Goal: Task Accomplishment & Management: Manage account settings

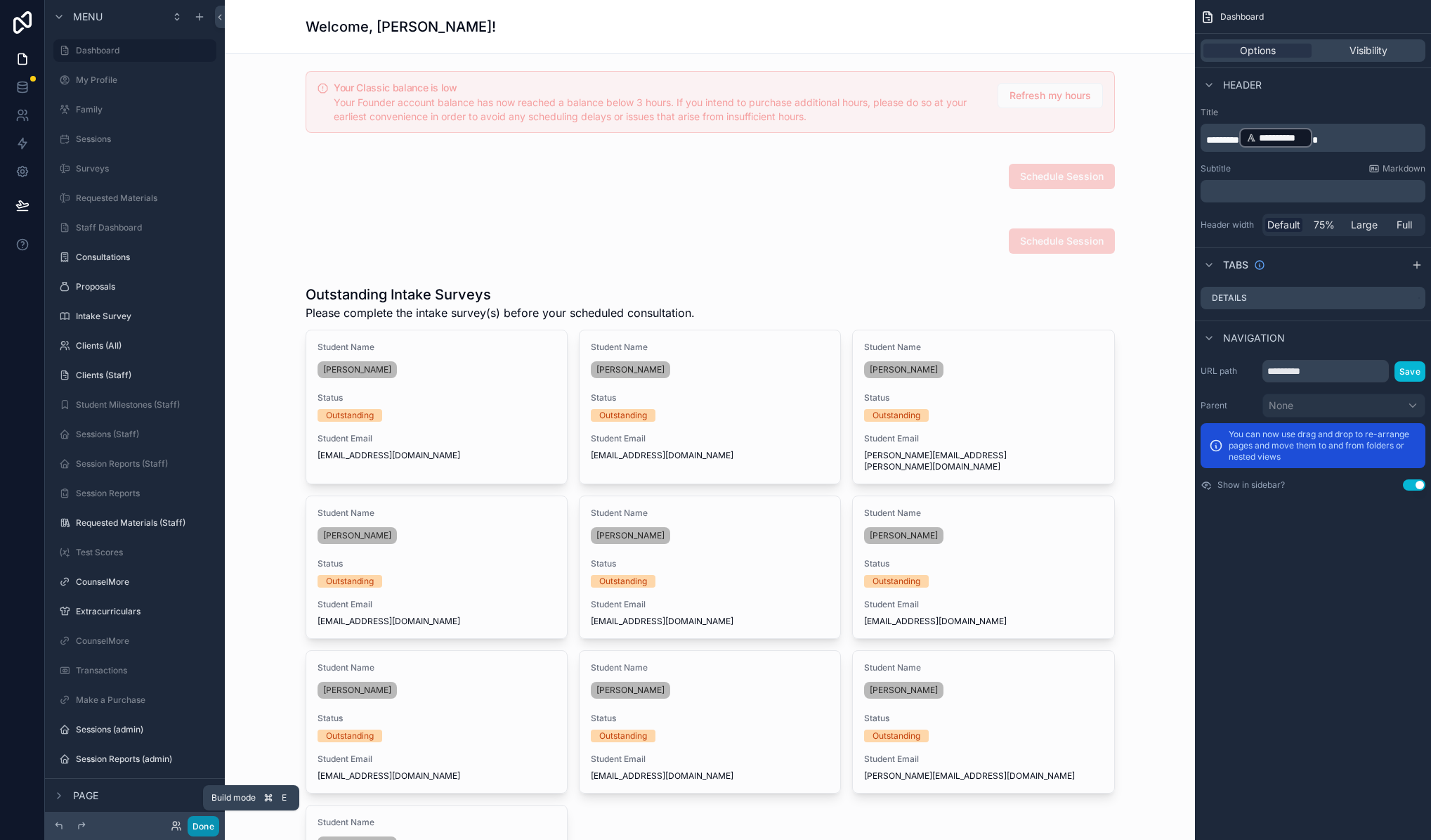
click at [194, 827] on button "Done" at bounding box center [203, 826] width 32 height 20
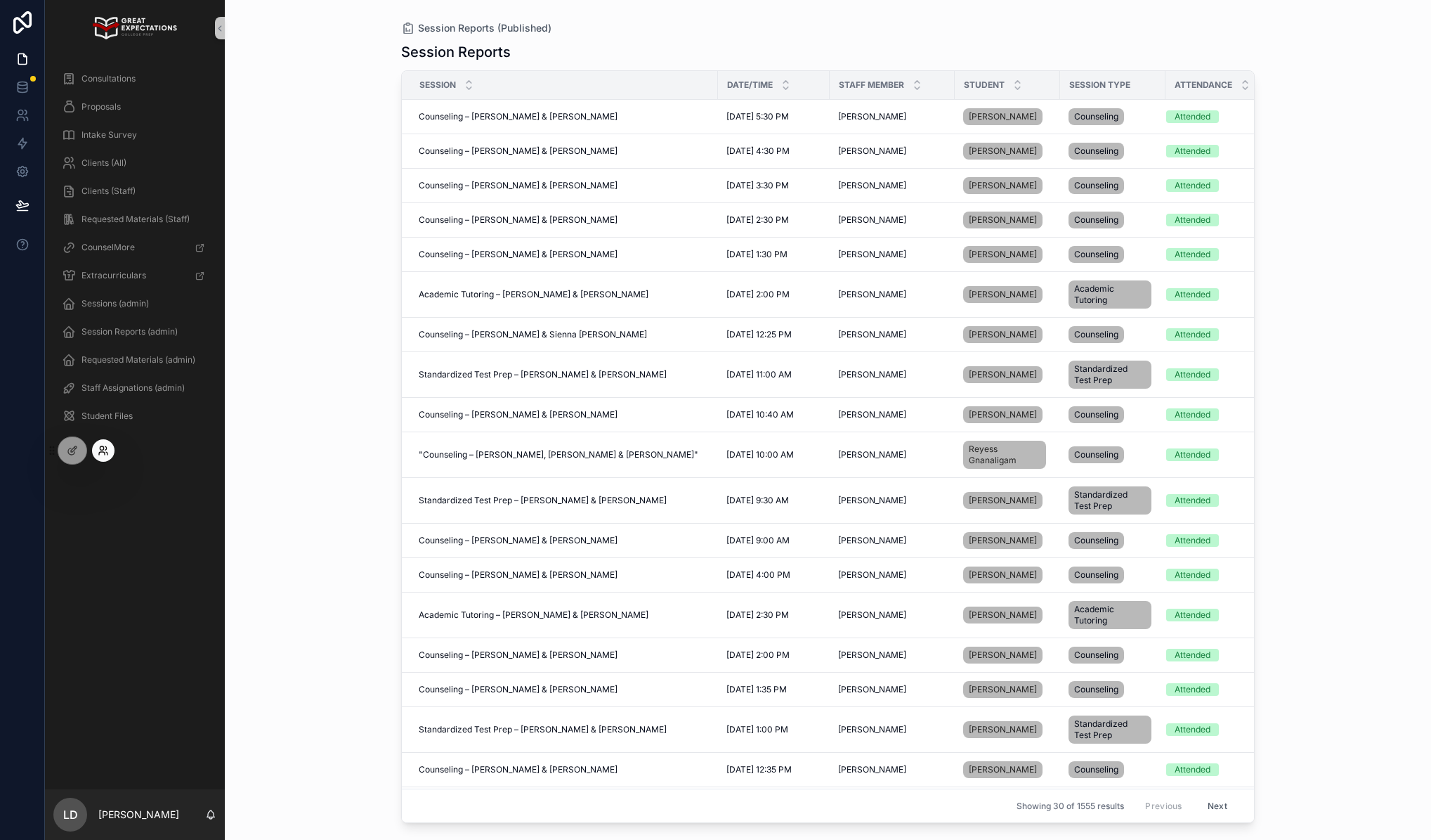
click at [99, 450] on icon at bounding box center [103, 450] width 12 height 12
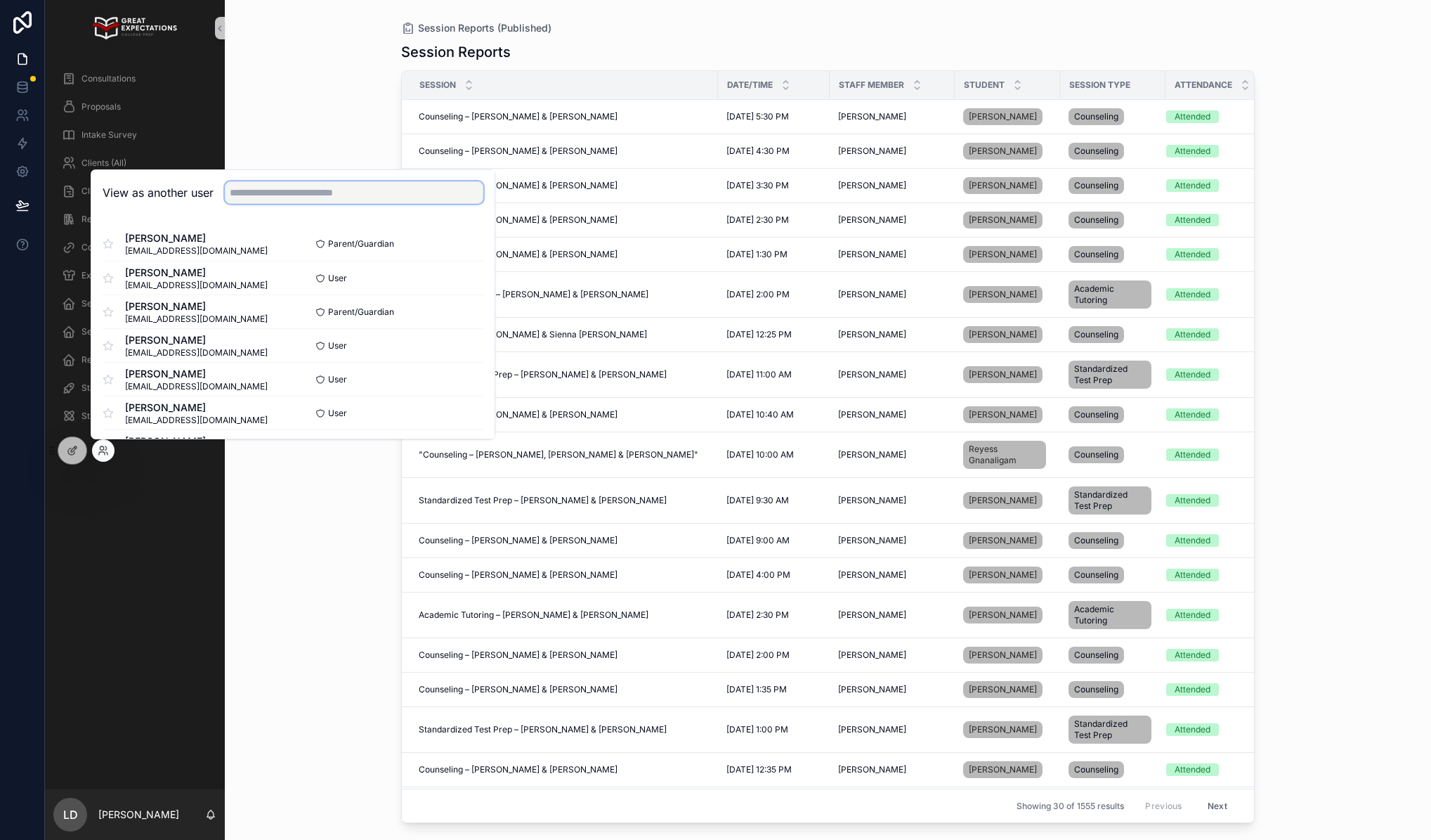
click at [306, 192] on input "text" at bounding box center [353, 192] width 258 height 22
type input "*******"
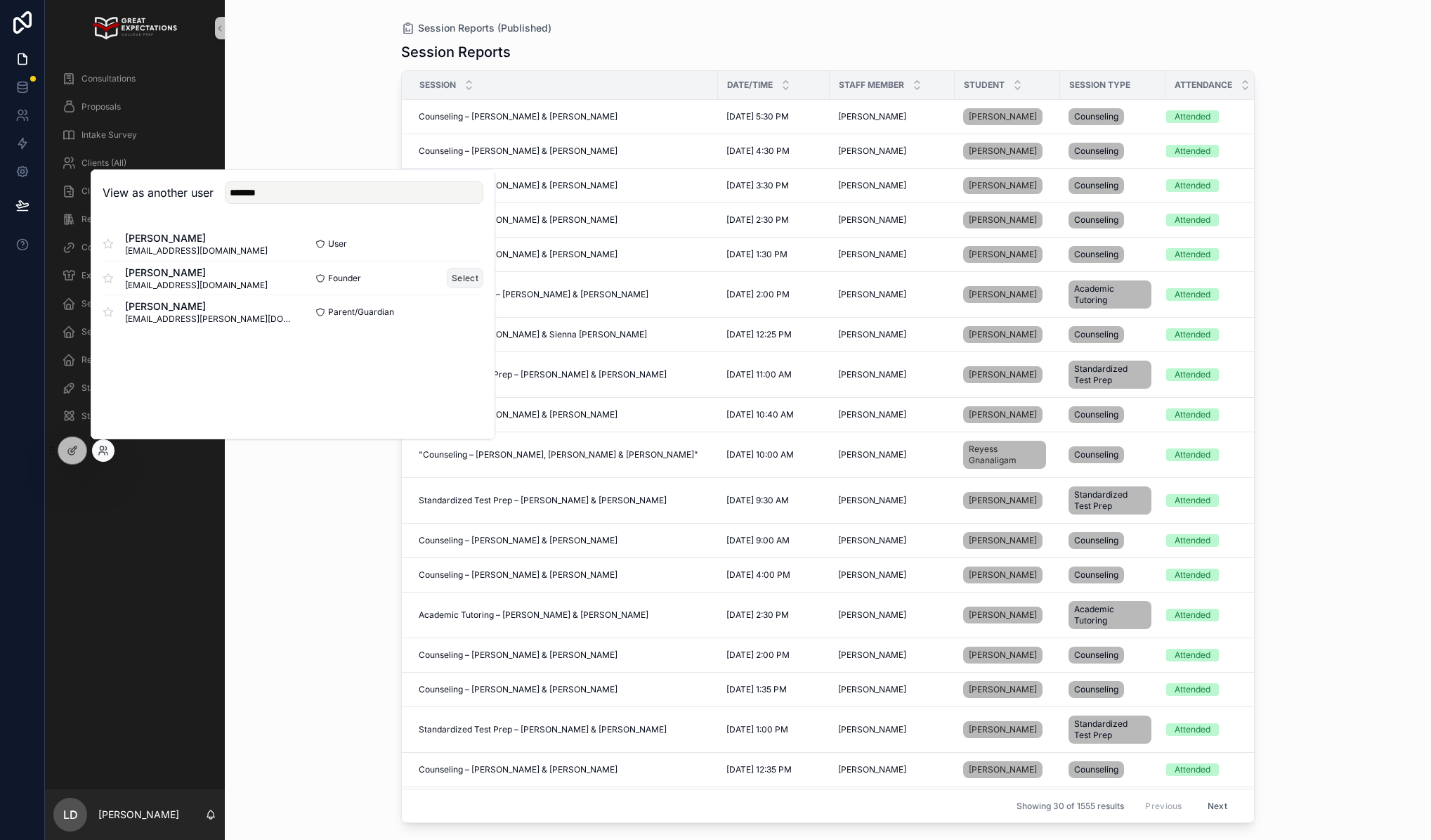
click at [468, 274] on button "Select" at bounding box center [465, 278] width 36 height 20
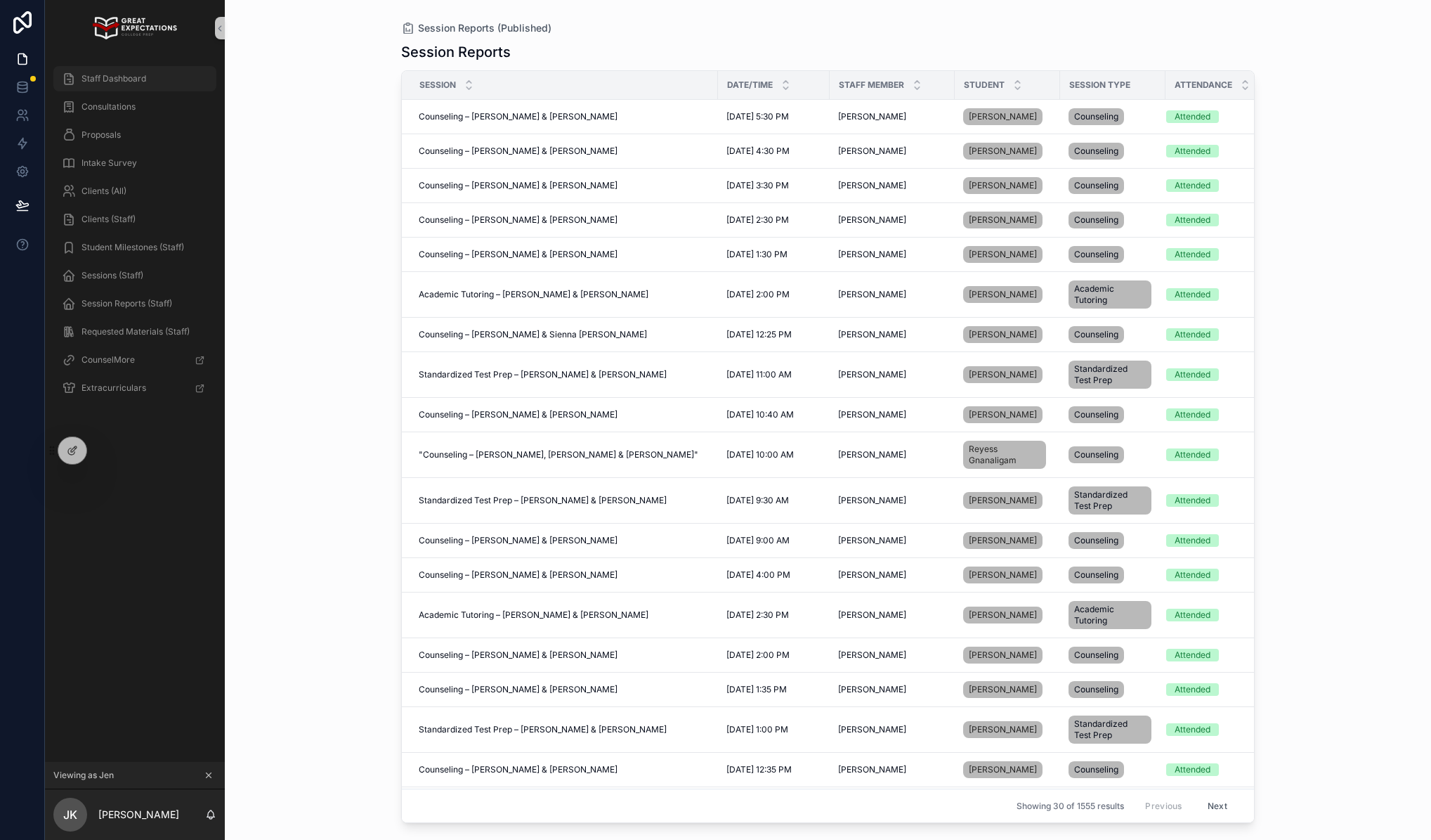
click at [142, 85] on div "Staff Dashboard" at bounding box center [135, 78] width 146 height 22
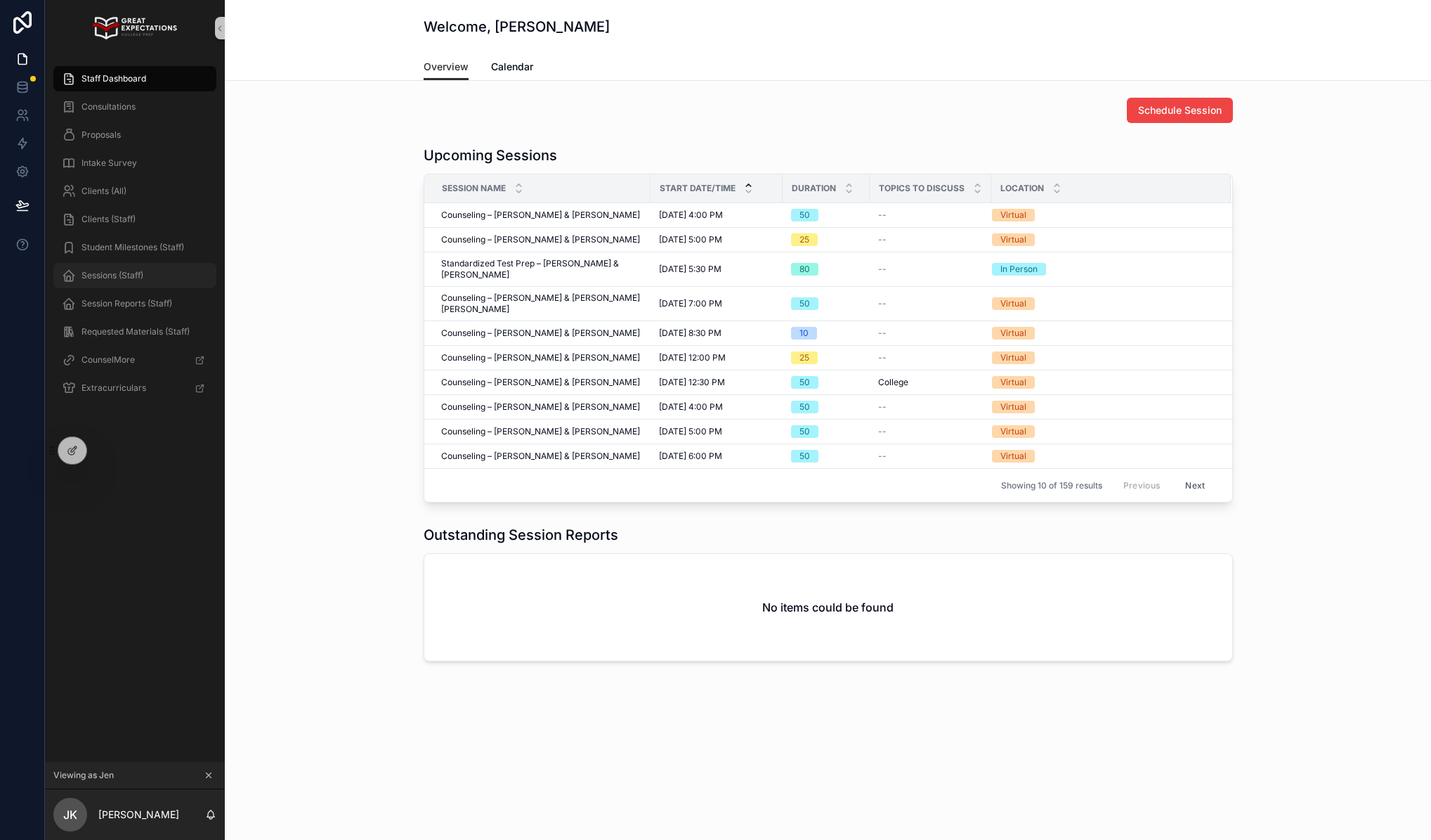
click at [123, 270] on span "Sessions (Staff)" at bounding box center [113, 275] width 62 height 12
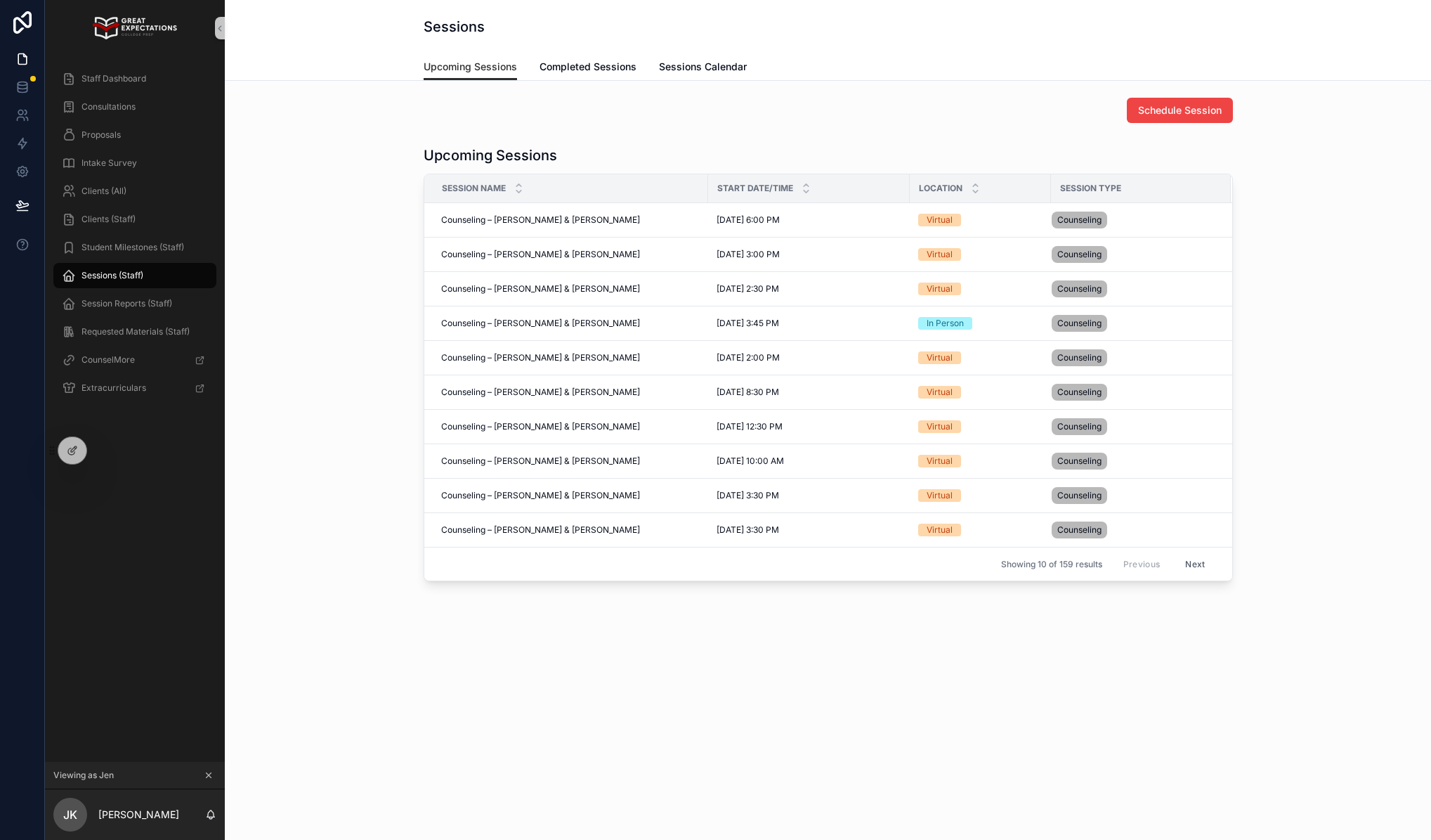
click at [614, 184] on div "Session Name" at bounding box center [566, 188] width 282 height 27
click at [59, 449] on div at bounding box center [73, 451] width 28 height 27
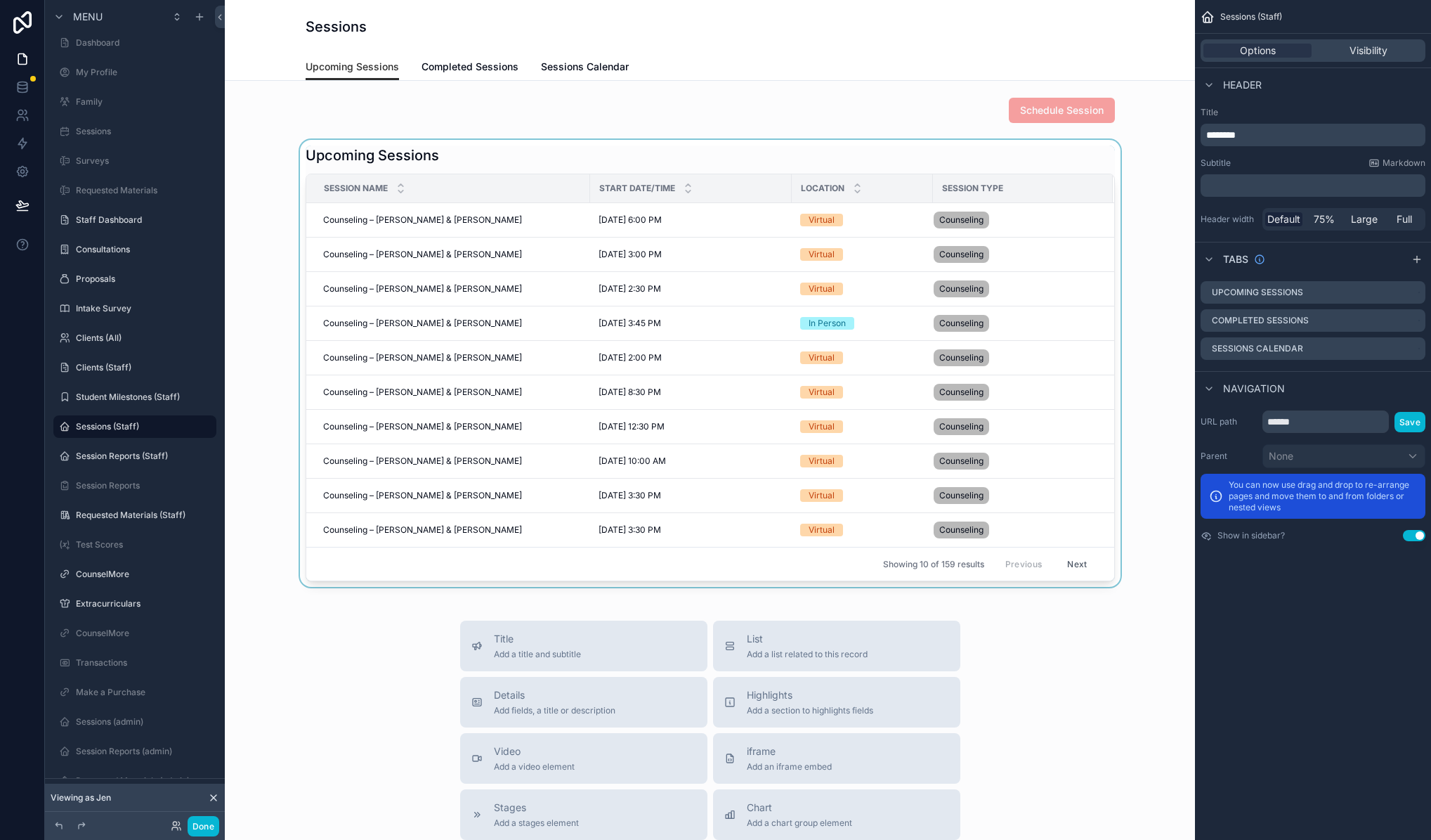
scroll to position [3, 0]
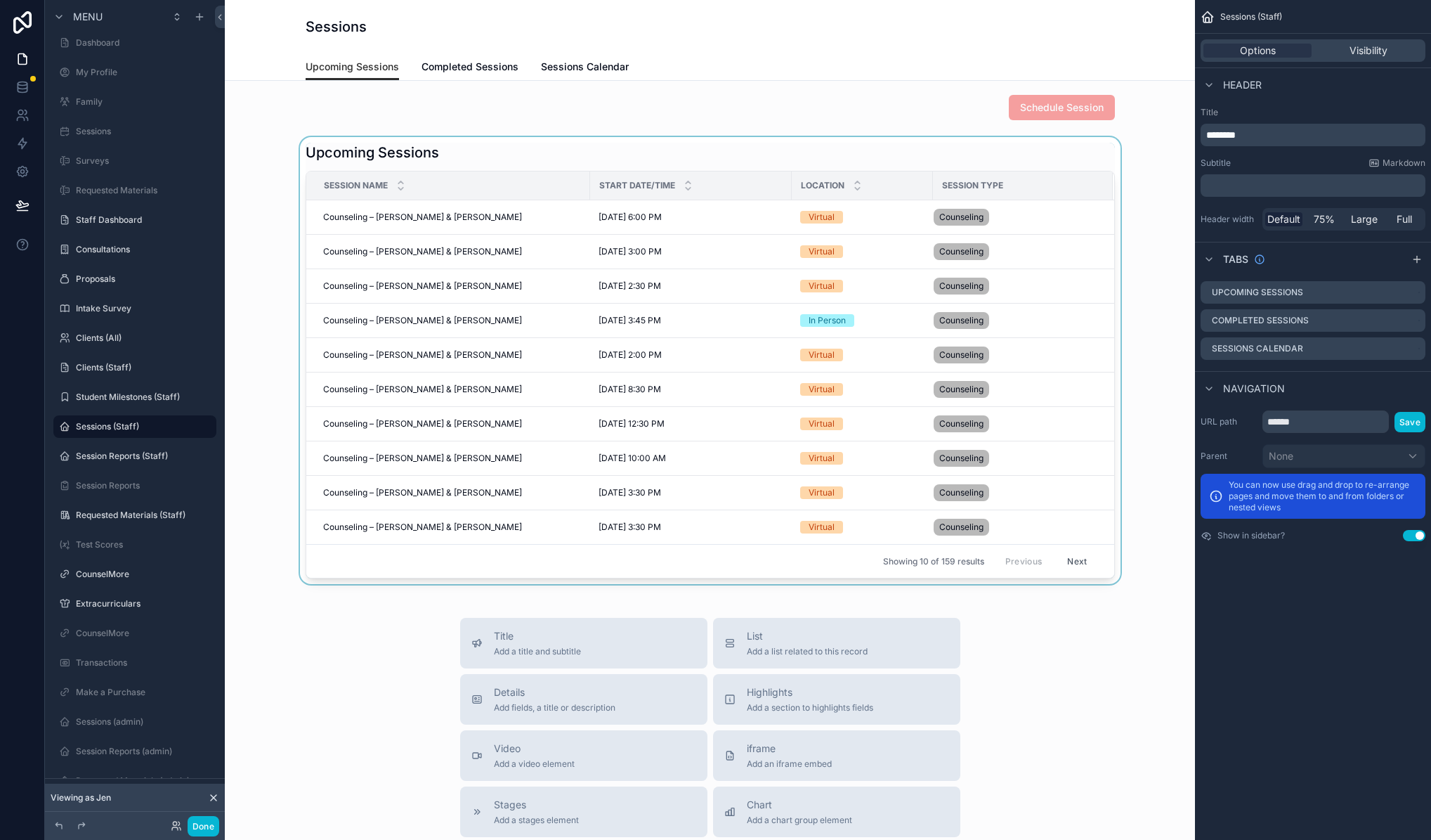
click at [561, 153] on div "scrollable content" at bounding box center [710, 360] width 947 height 447
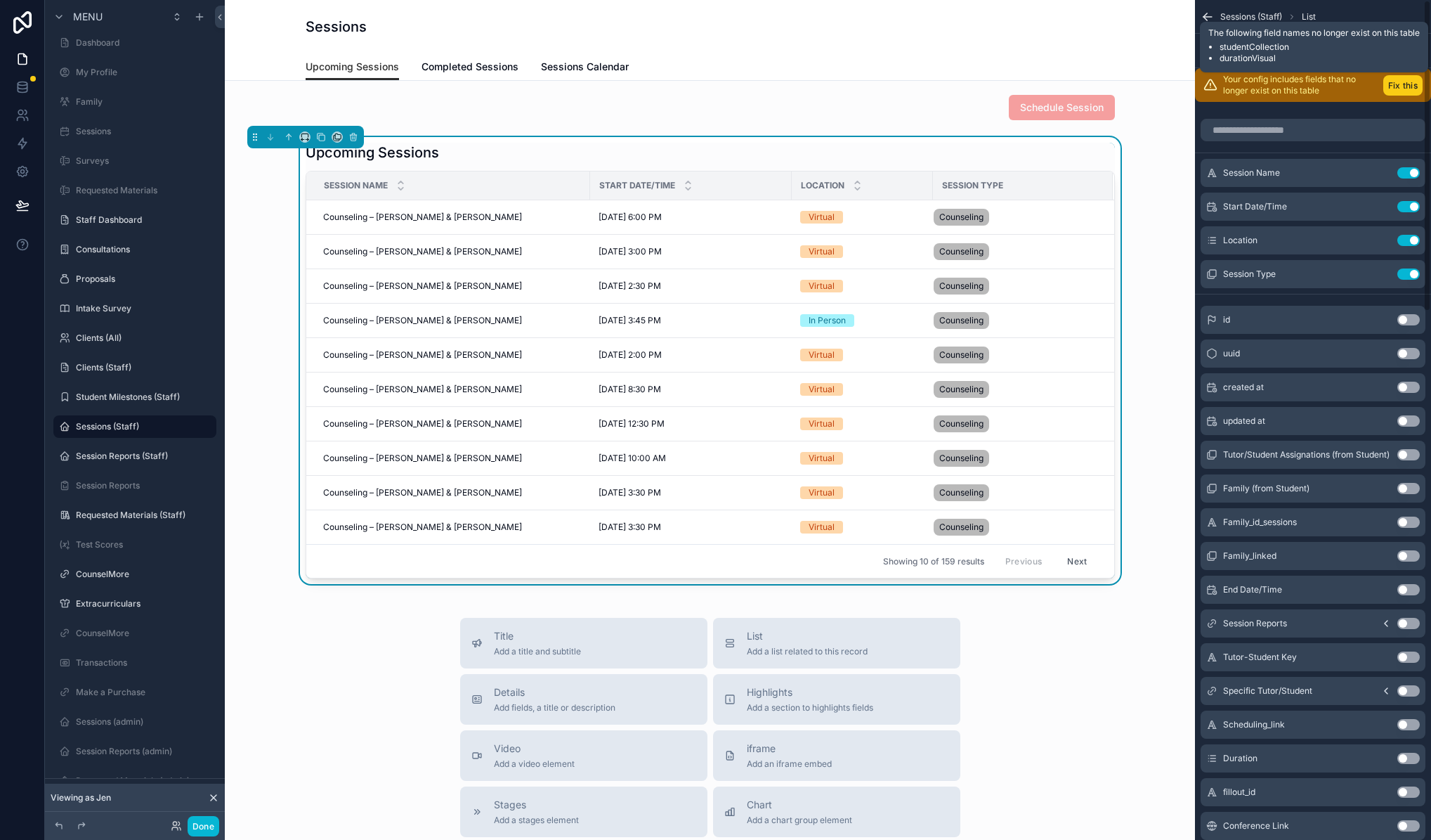
click at [1411, 87] on button "Fix this" at bounding box center [1403, 85] width 39 height 20
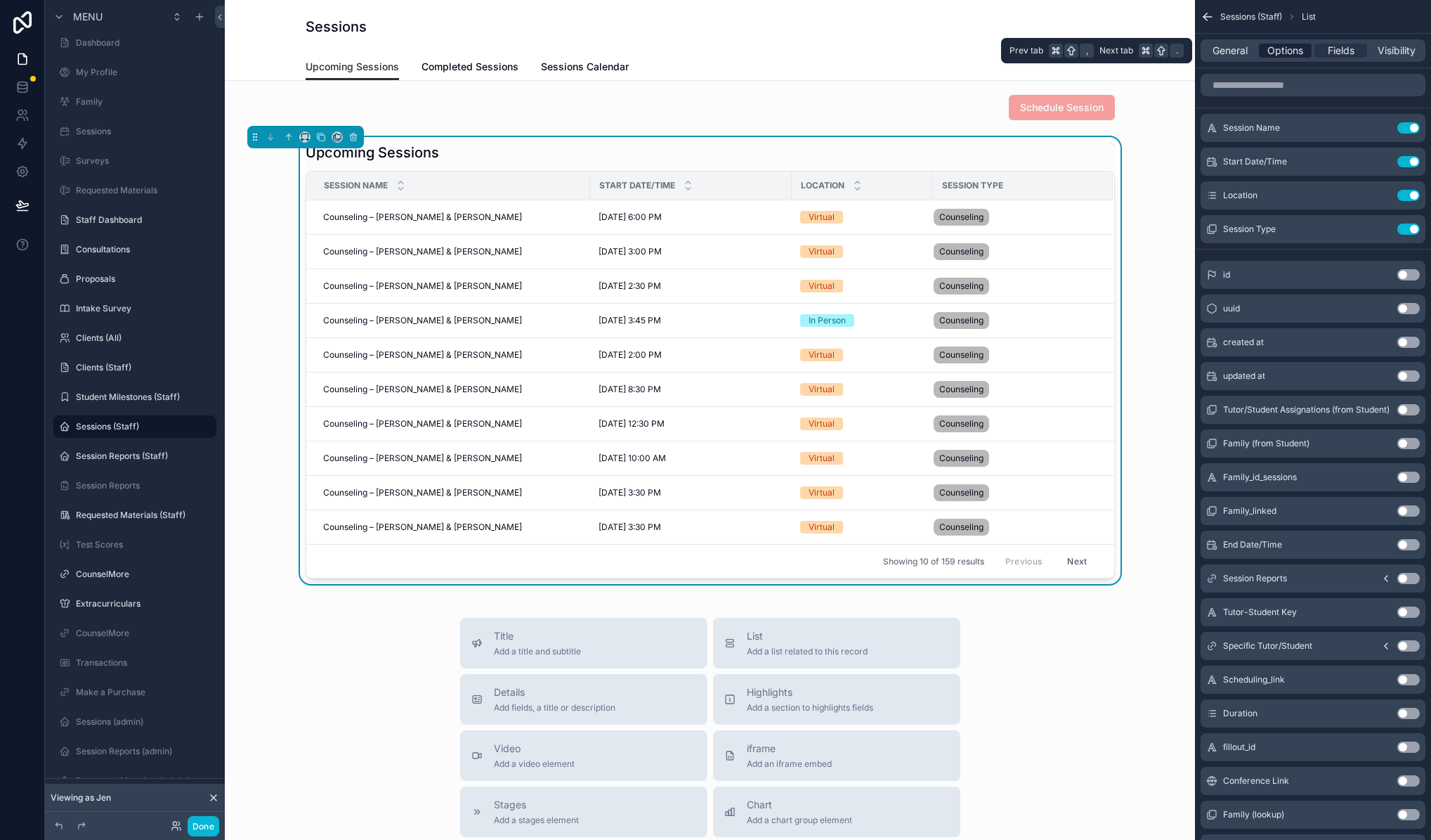
click at [1294, 49] on span "Options" at bounding box center [1286, 51] width 35 height 14
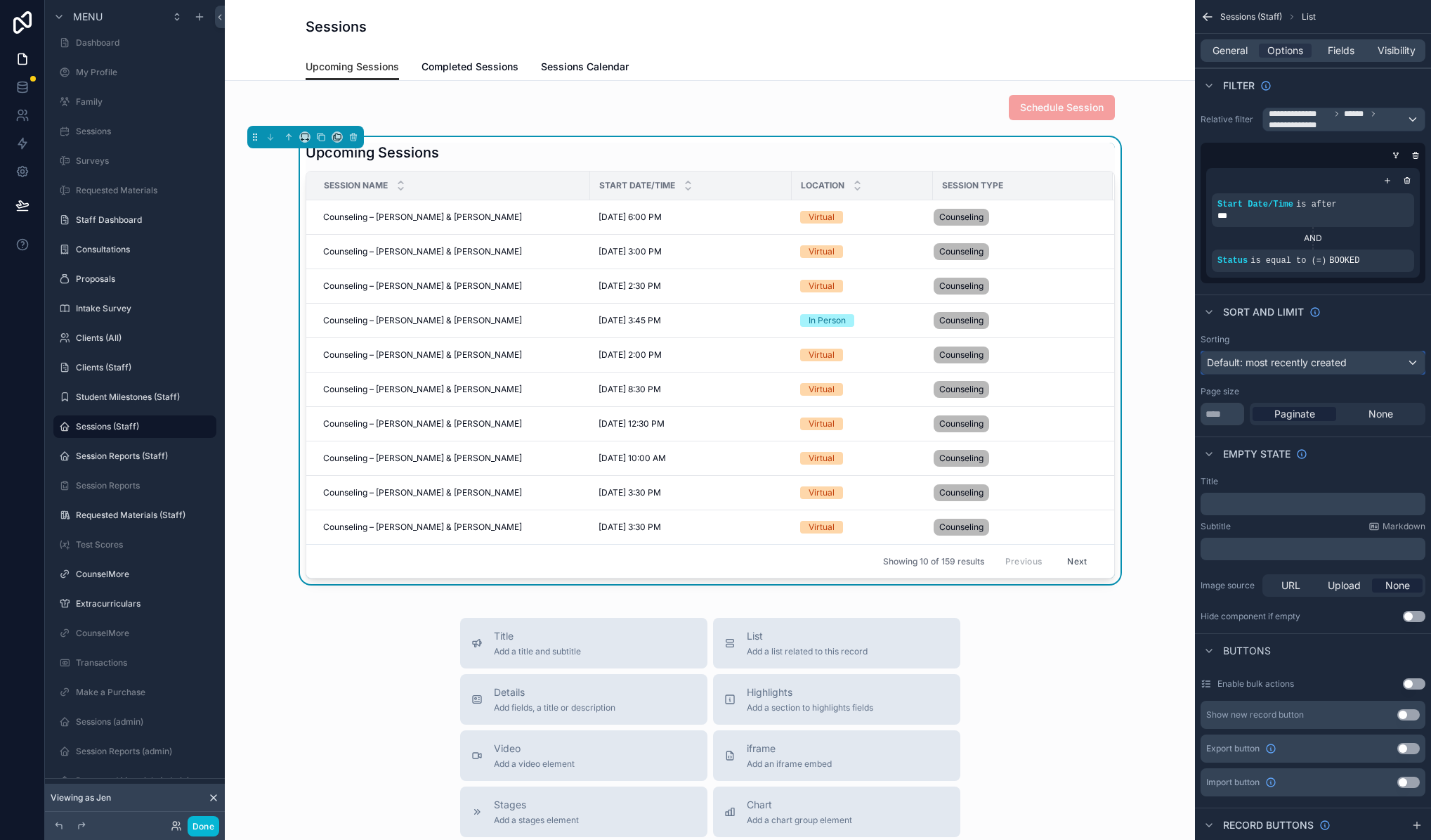
click at [1388, 369] on div "Default: most recently created" at bounding box center [1313, 362] width 224 height 22
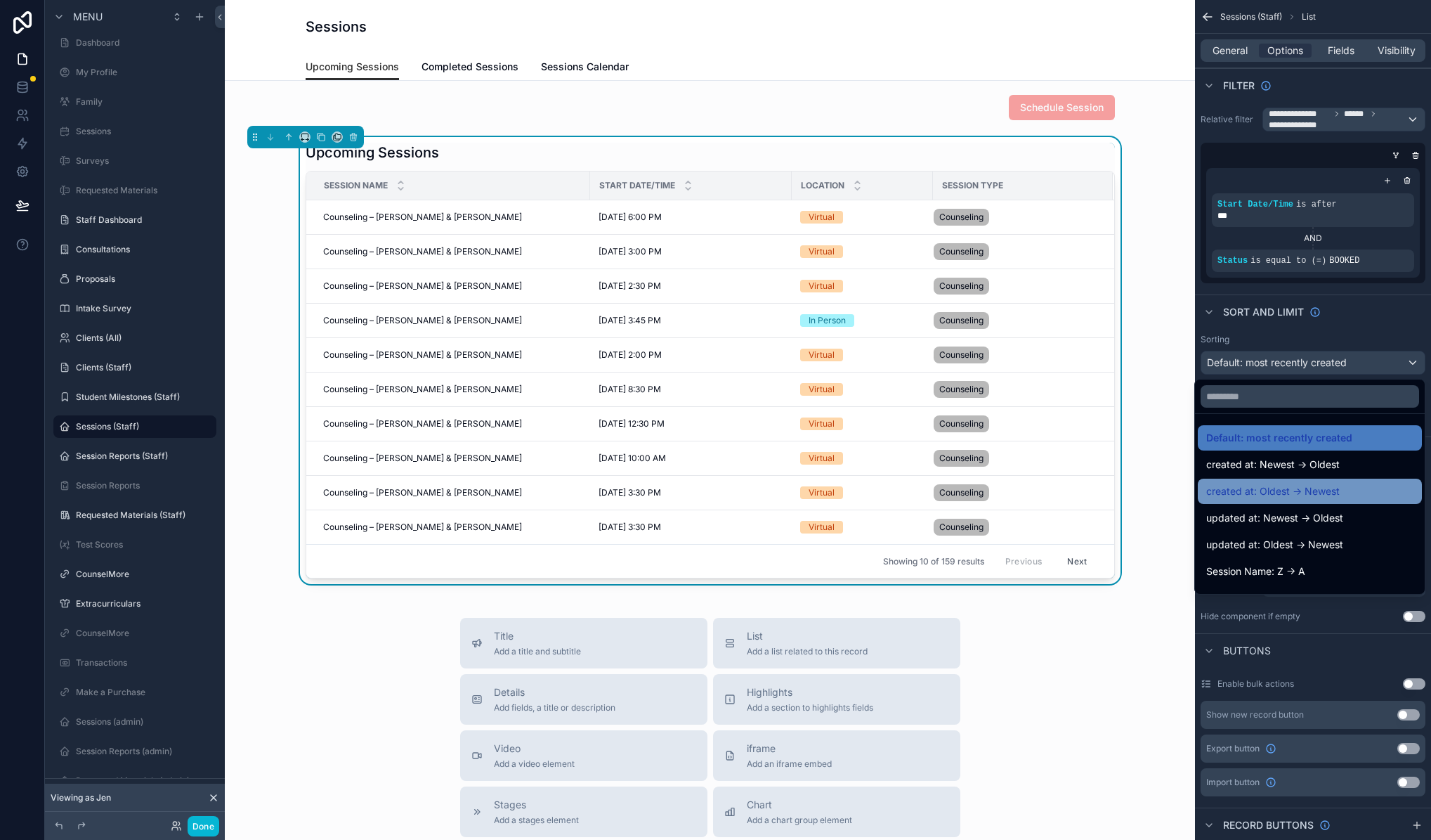
click at [1276, 492] on span "created at: Oldest -> Newest" at bounding box center [1273, 491] width 133 height 17
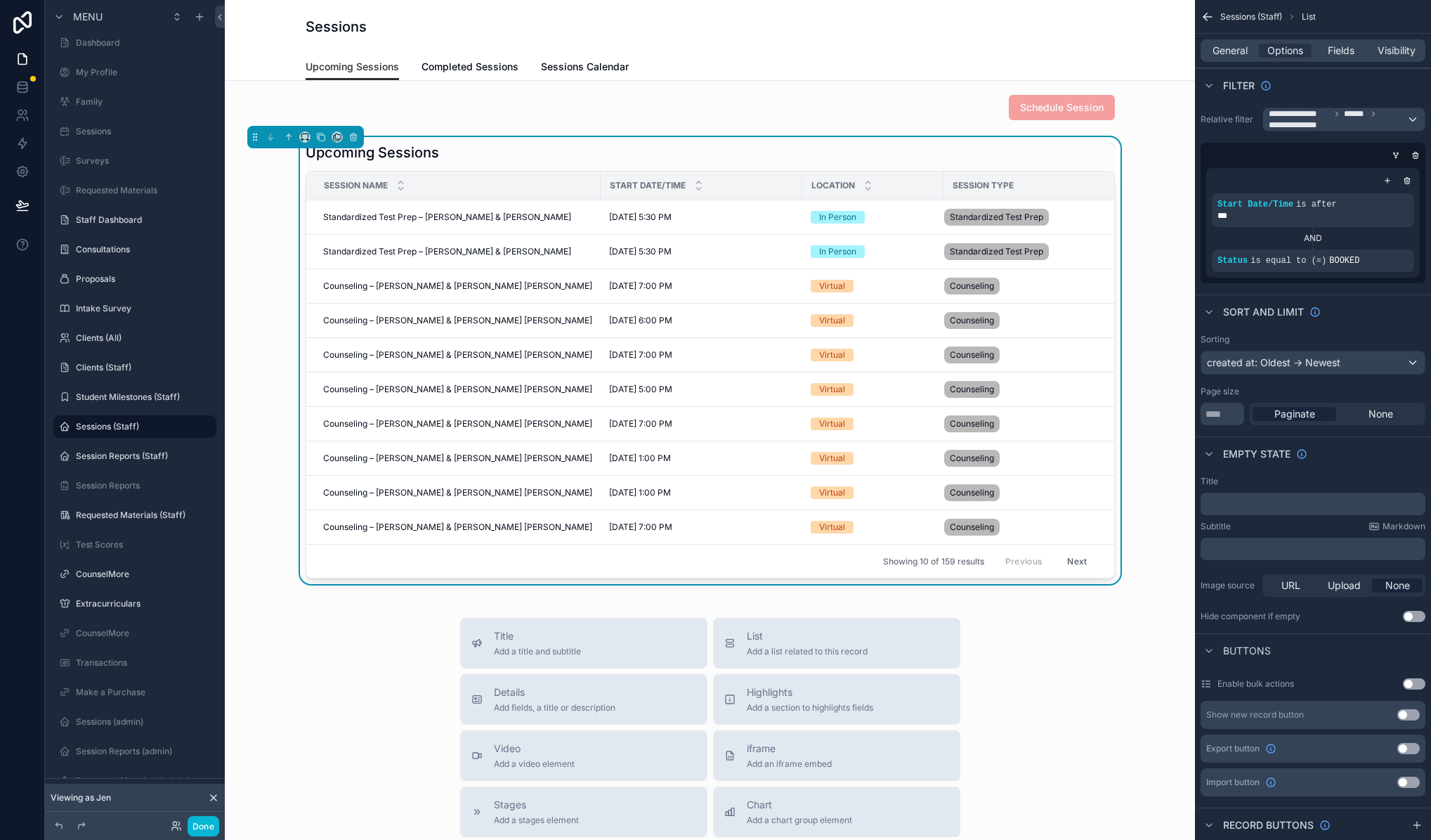
click at [1207, 15] on icon "scrollable content" at bounding box center [1208, 17] width 14 height 14
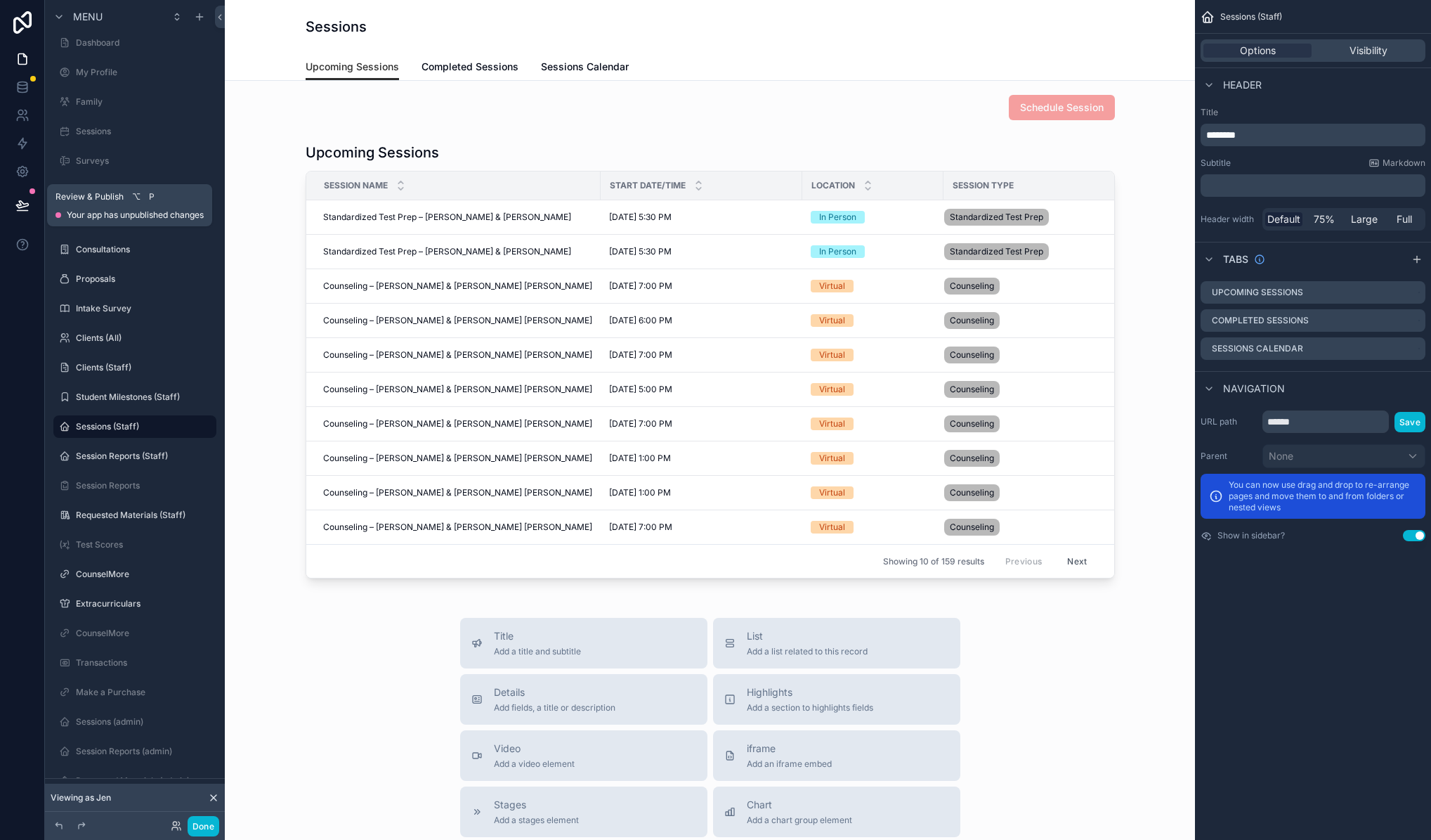
click at [119, 211] on span "Your app has unpublished changes" at bounding box center [135, 215] width 137 height 12
click at [30, 208] on button at bounding box center [22, 205] width 31 height 39
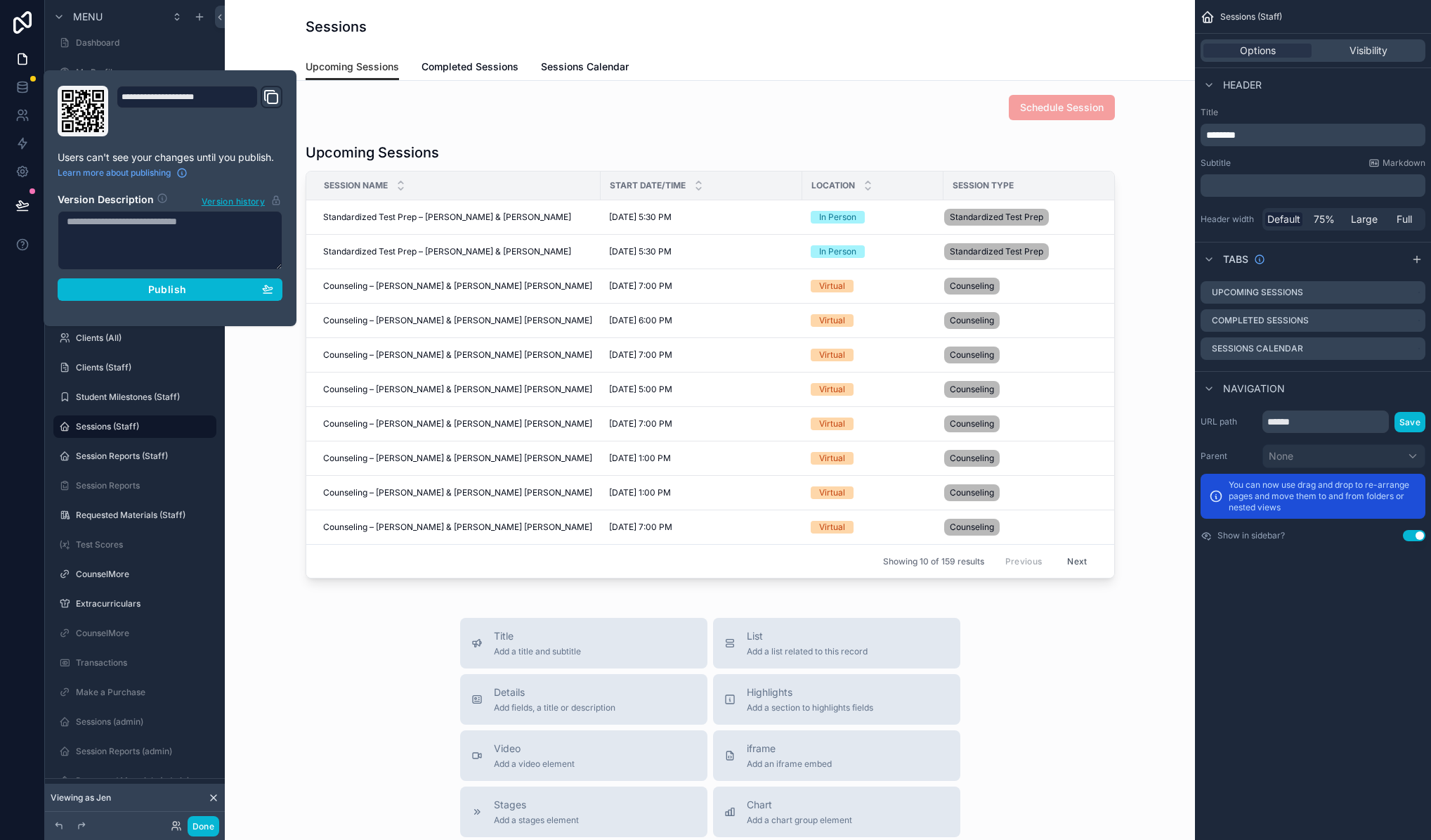
click at [151, 304] on div "**********" at bounding box center [170, 198] width 236 height 224
click at [153, 293] on span "Publish" at bounding box center [167, 289] width 38 height 12
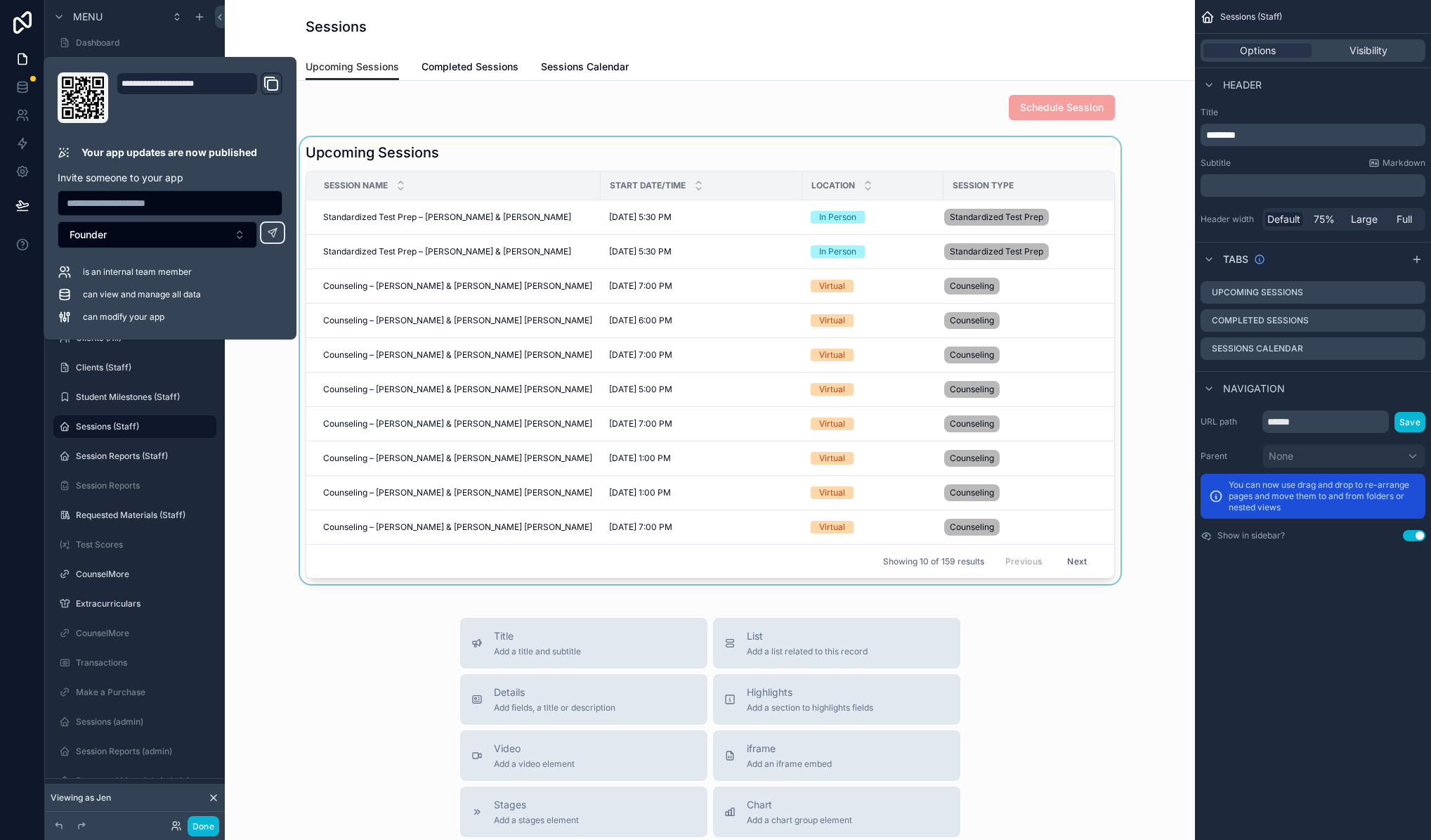
click at [299, 554] on div "scrollable content" at bounding box center [710, 360] width 947 height 447
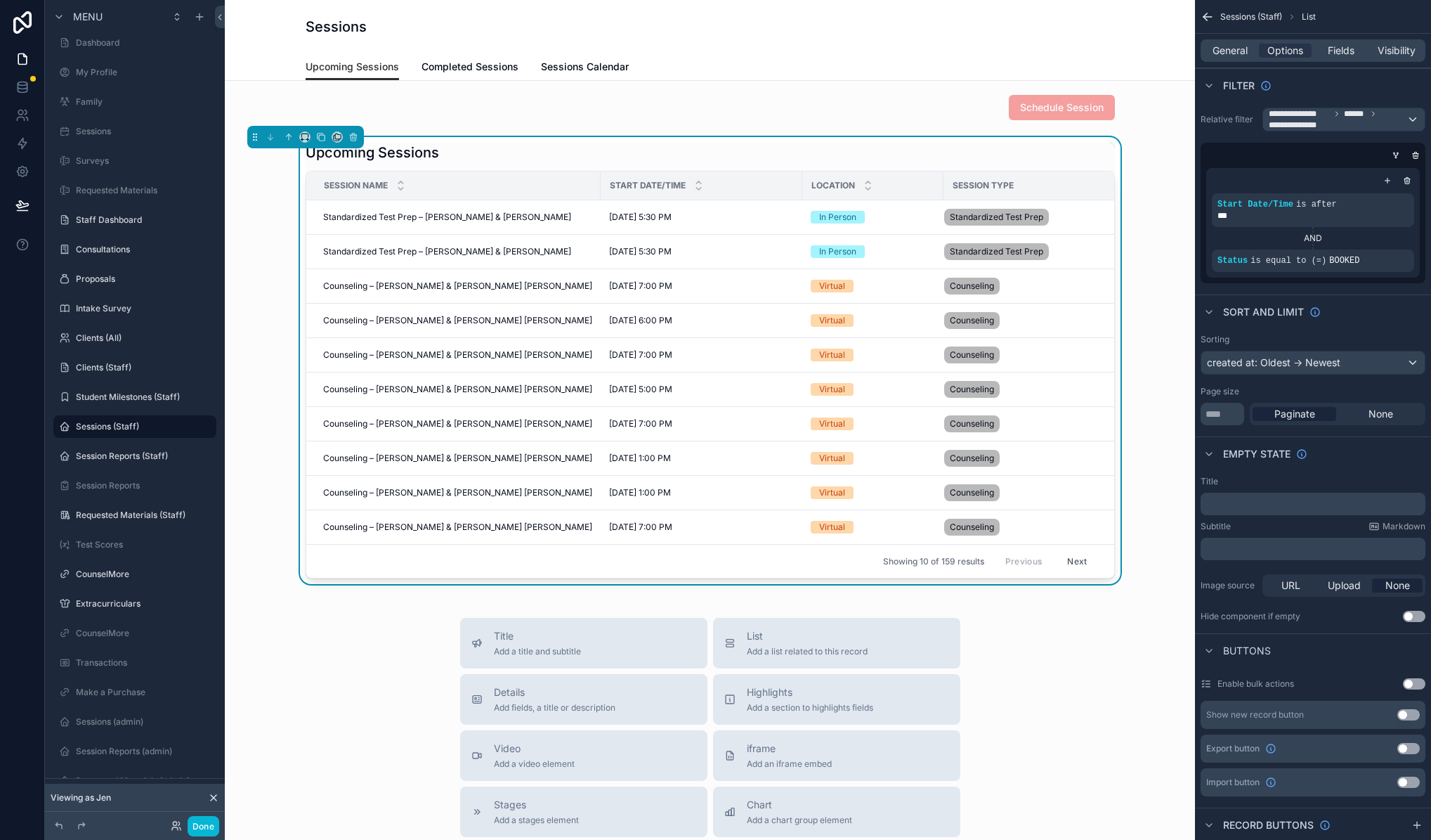
click at [290, 607] on div "Schedule Session Upcoming Sessions Session Name Start Date/Time Location Sessio…" at bounding box center [710, 654] width 971 height 1152
click at [1333, 368] on div "created at: Oldest -> Newest" at bounding box center [1313, 362] width 224 height 22
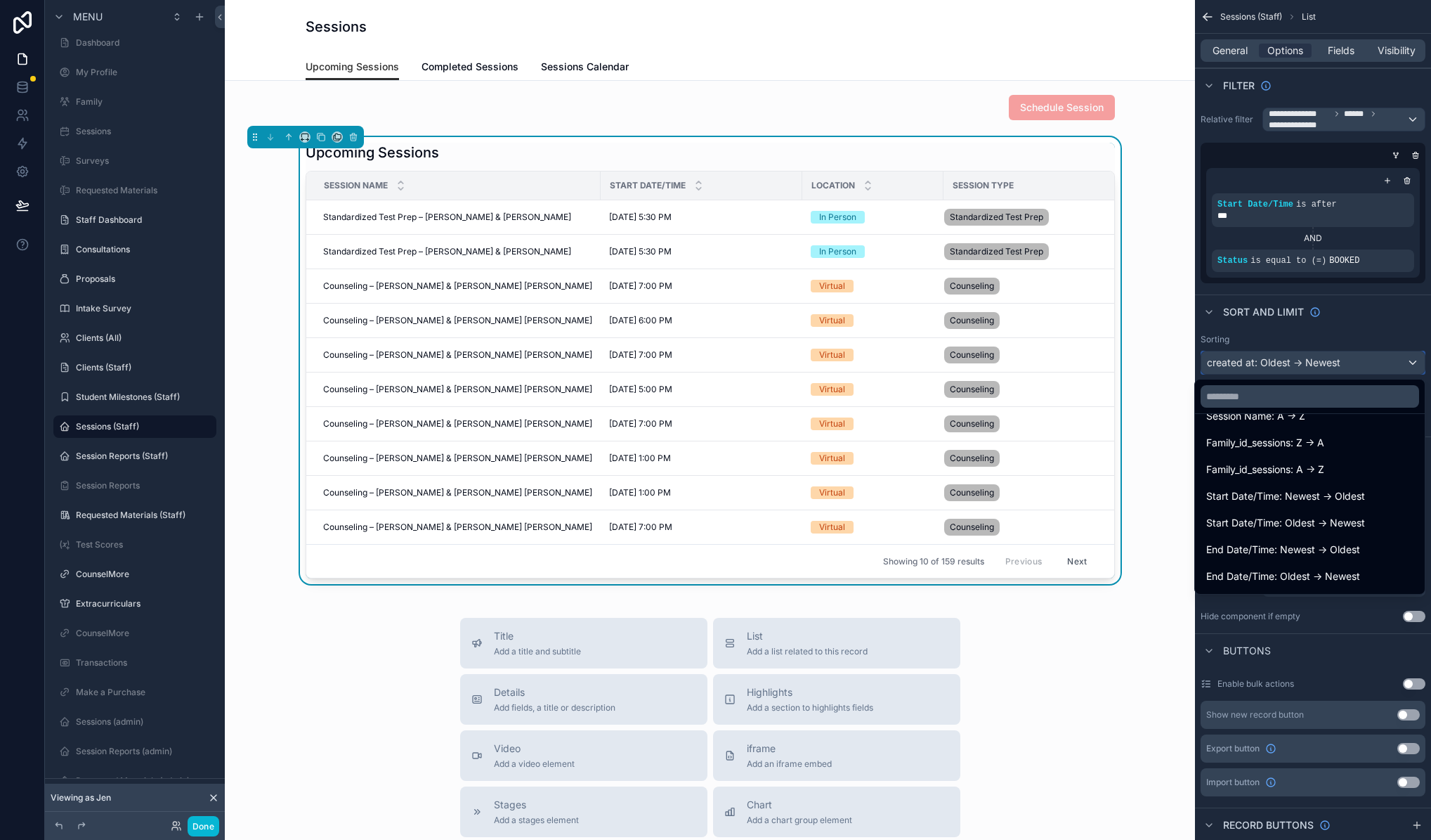
scroll to position [197, 0]
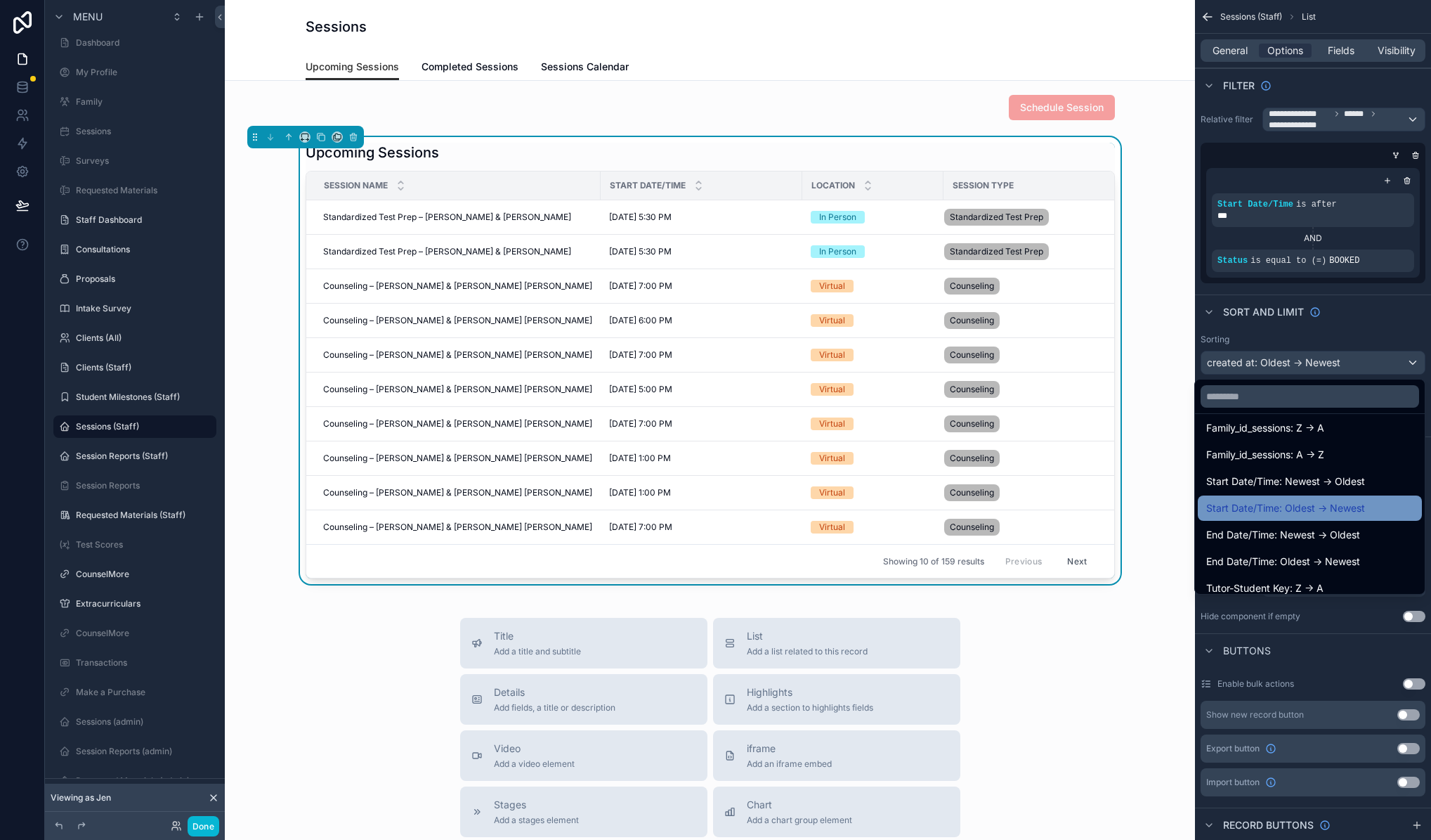
click at [1356, 510] on span "Start Date/Time: Oldest -> Newest" at bounding box center [1286, 507] width 159 height 17
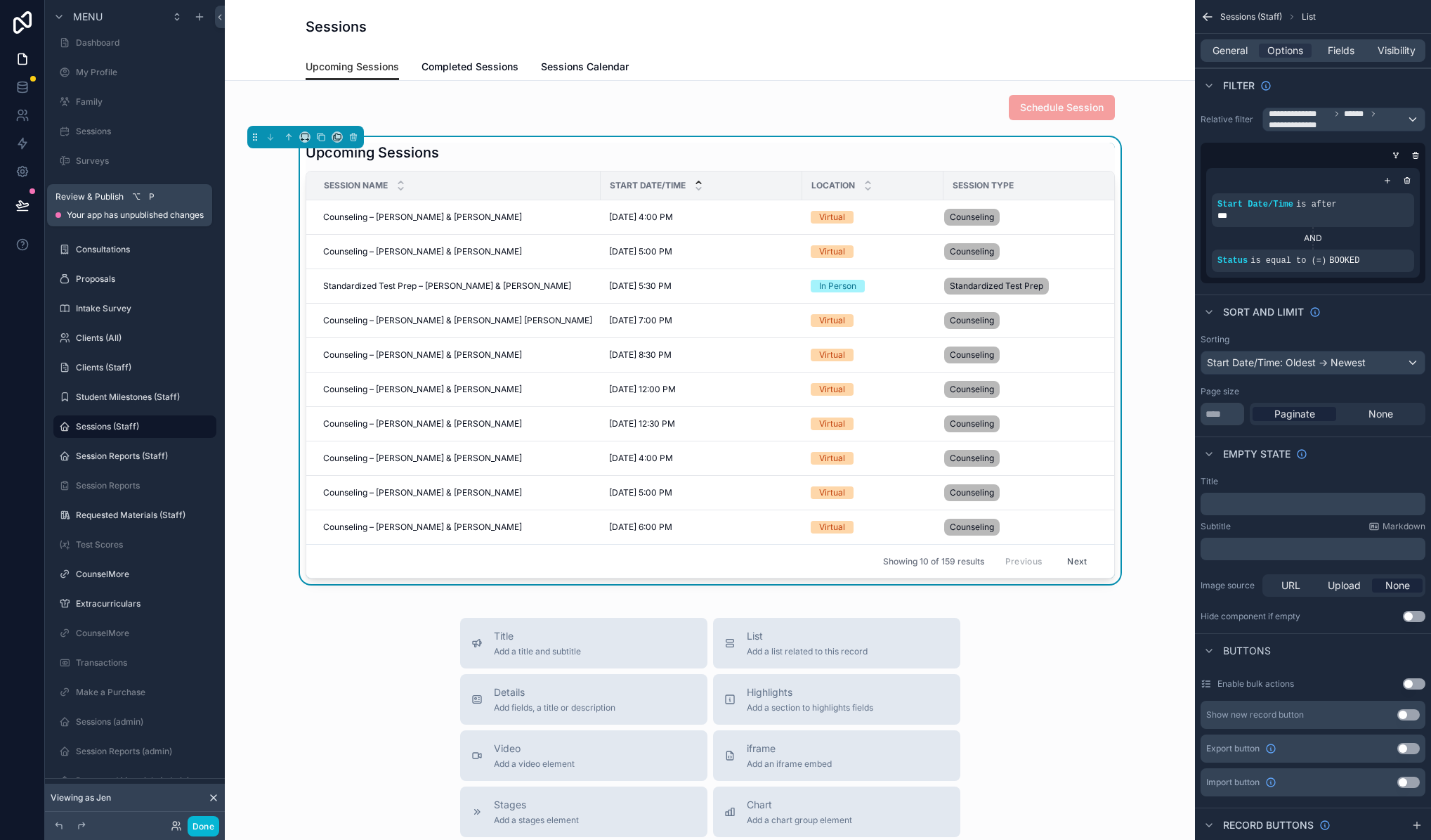
click at [23, 208] on icon at bounding box center [22, 205] width 14 height 14
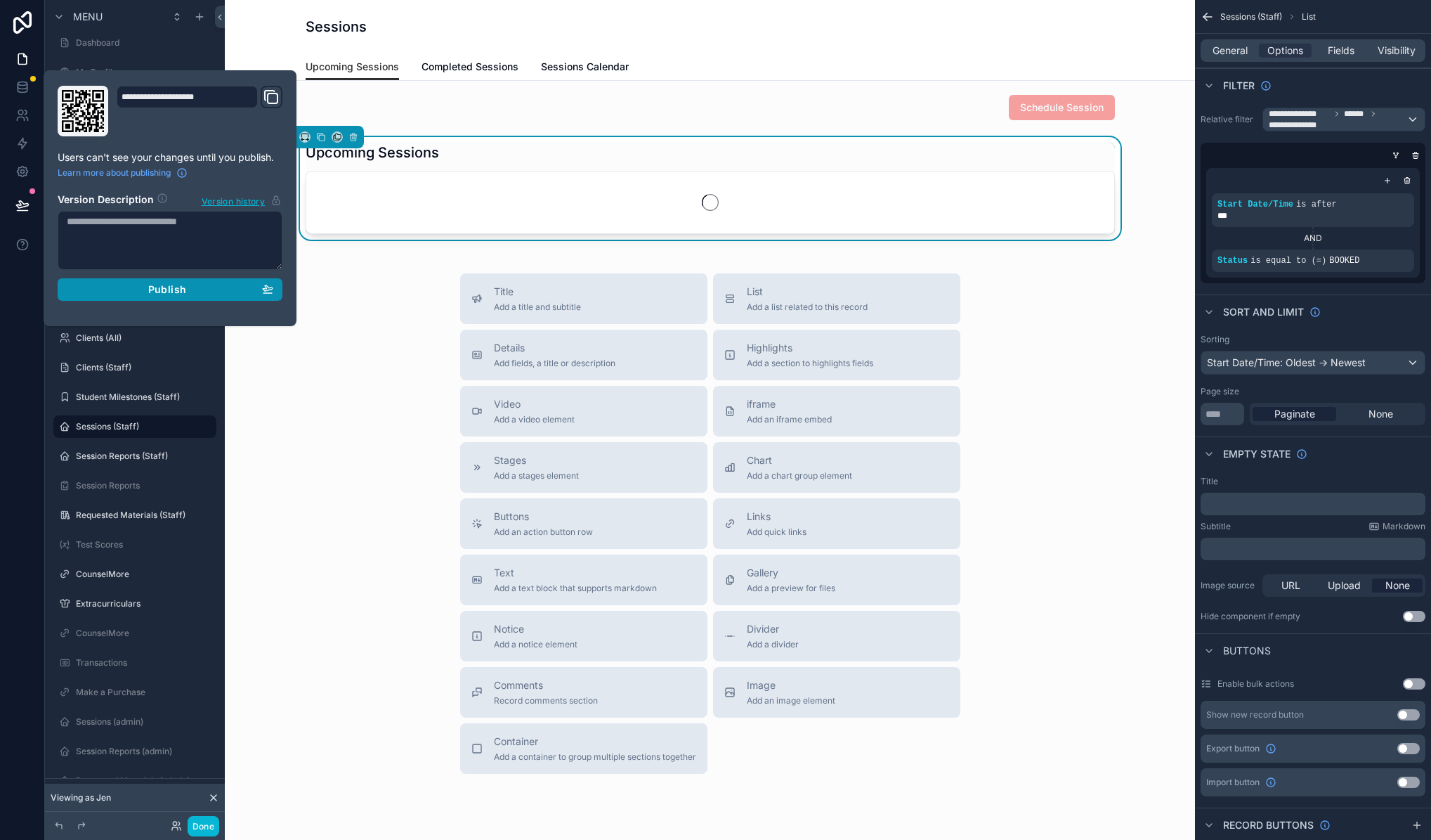
click at [164, 299] on button "Publish" at bounding box center [169, 289] width 224 height 22
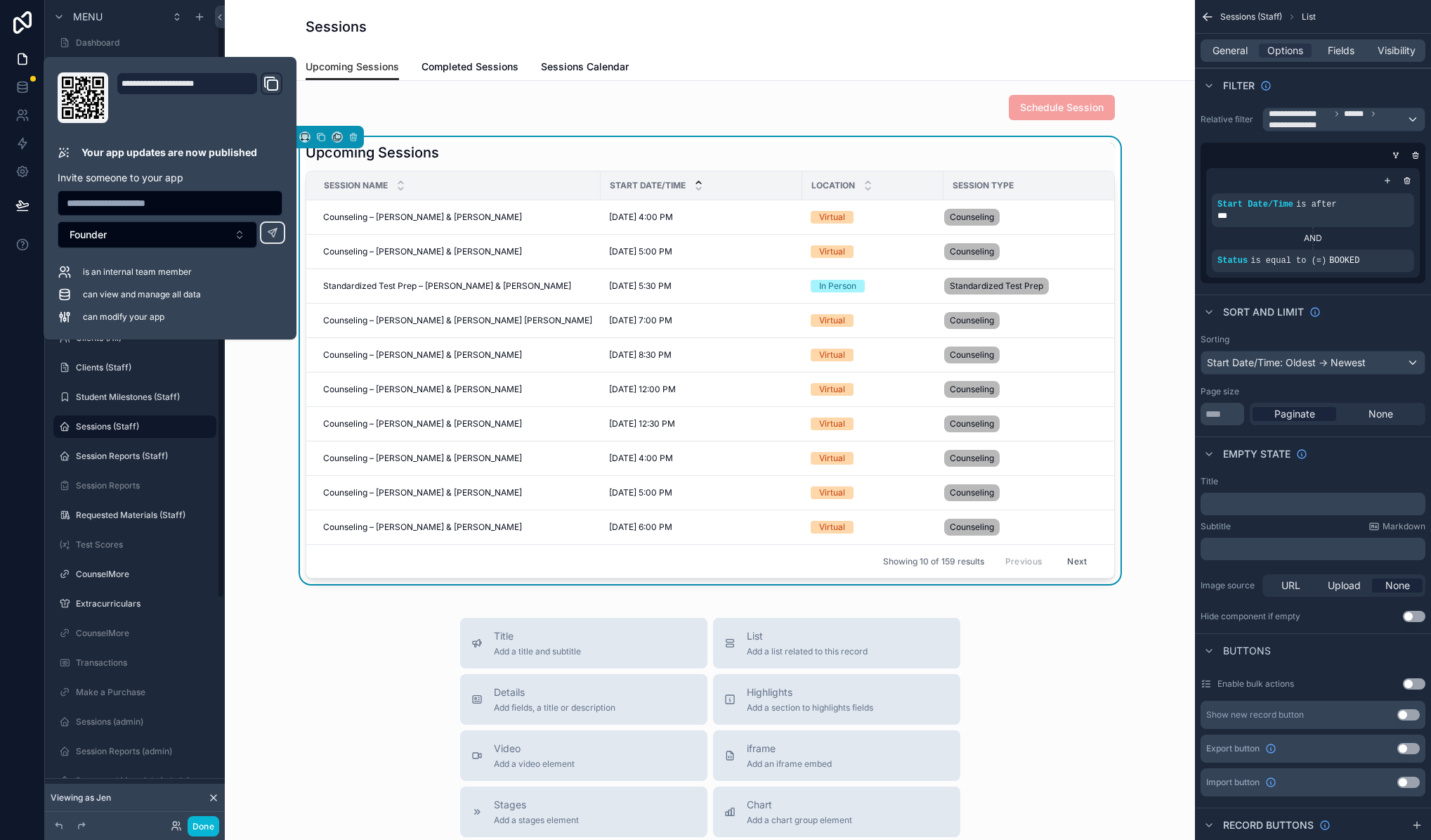
click at [297, 614] on div "Schedule Session Upcoming Sessions Session Name Start Date/Time Location Sessio…" at bounding box center [710, 654] width 971 height 1152
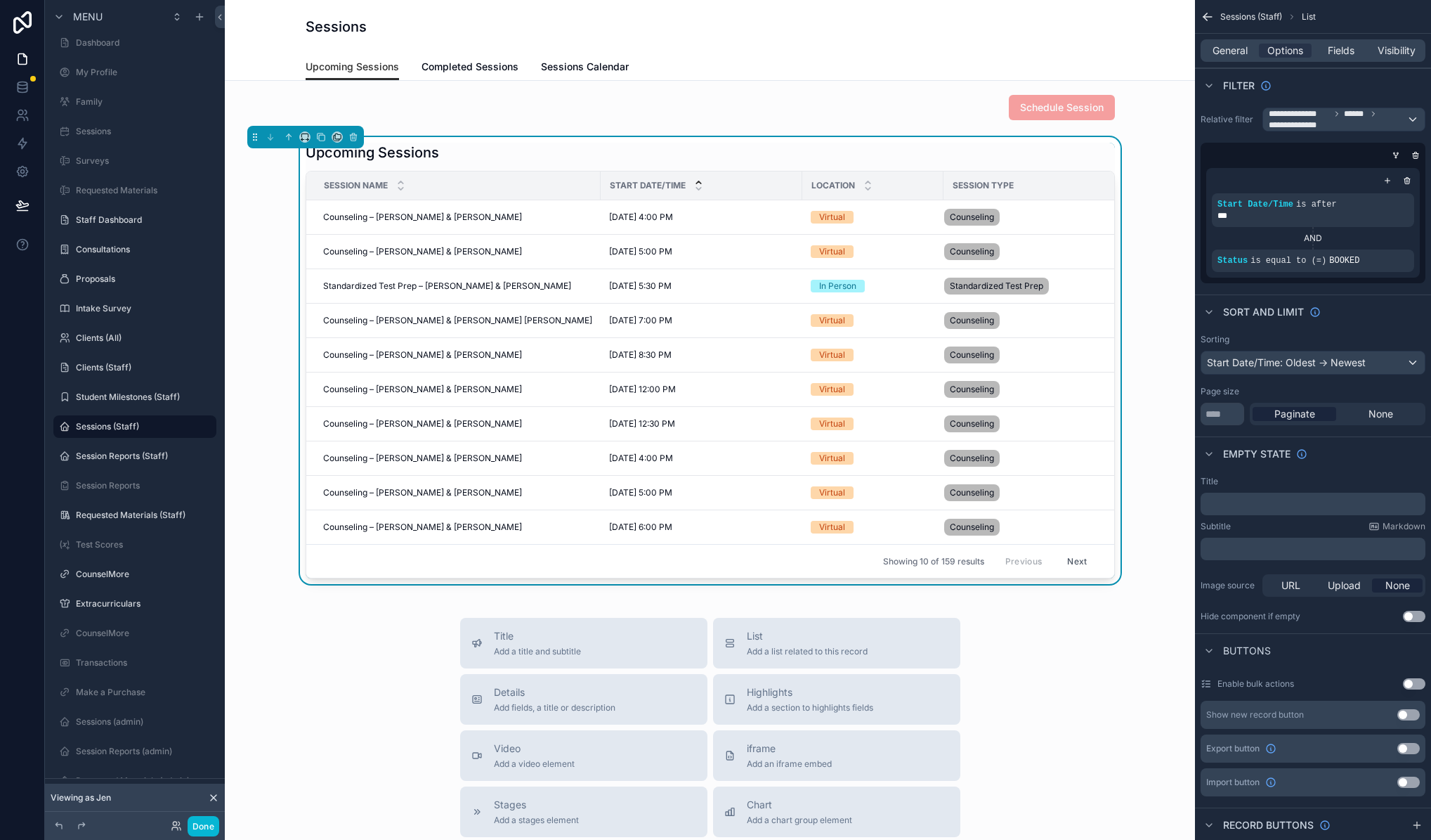
click at [414, 52] on div "Sessions" at bounding box center [711, 27] width 809 height 53
click at [466, 75] on link "Completed Sessions" at bounding box center [469, 68] width 97 height 28
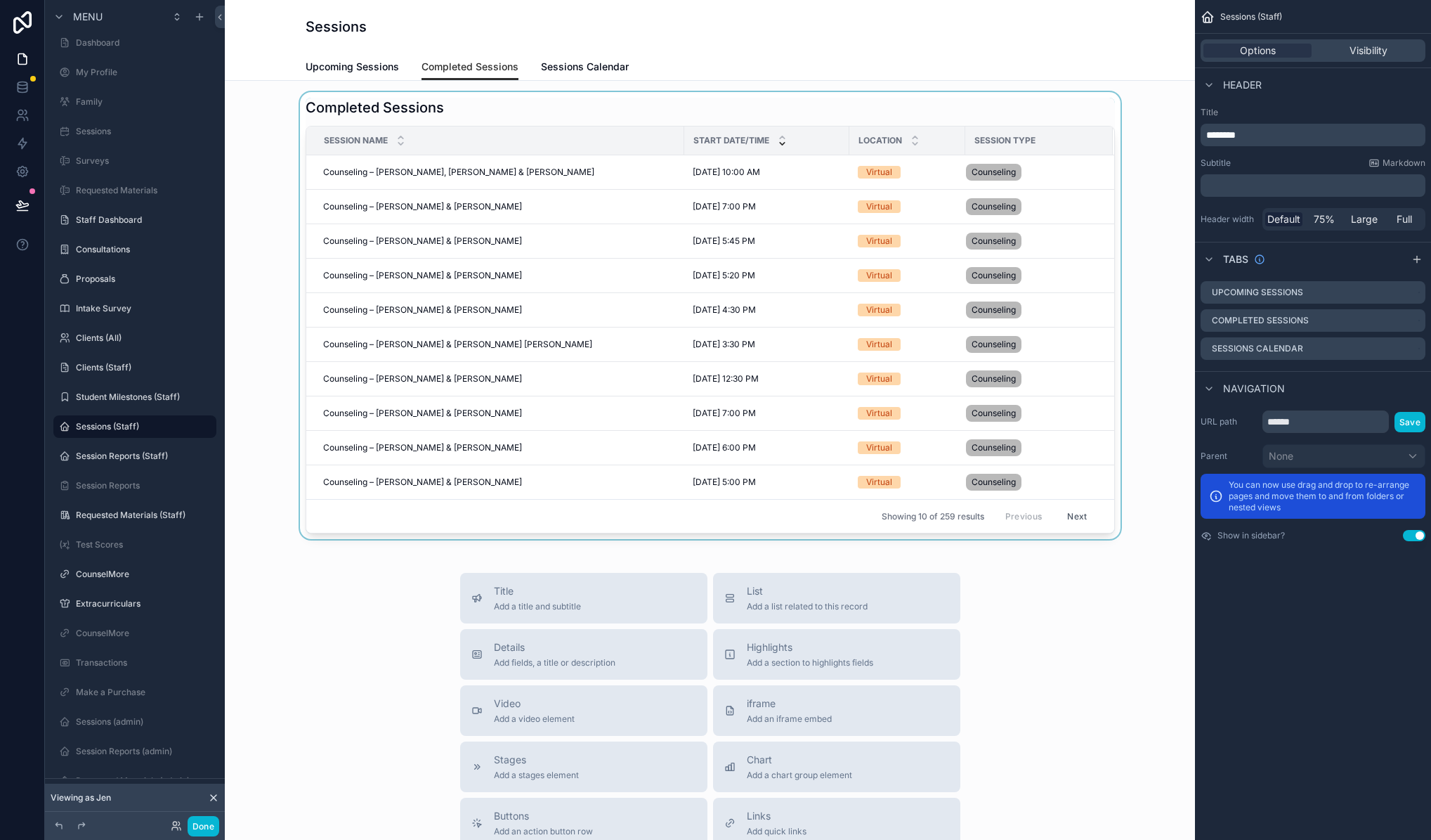
click at [647, 110] on div "scrollable content" at bounding box center [710, 316] width 947 height 447
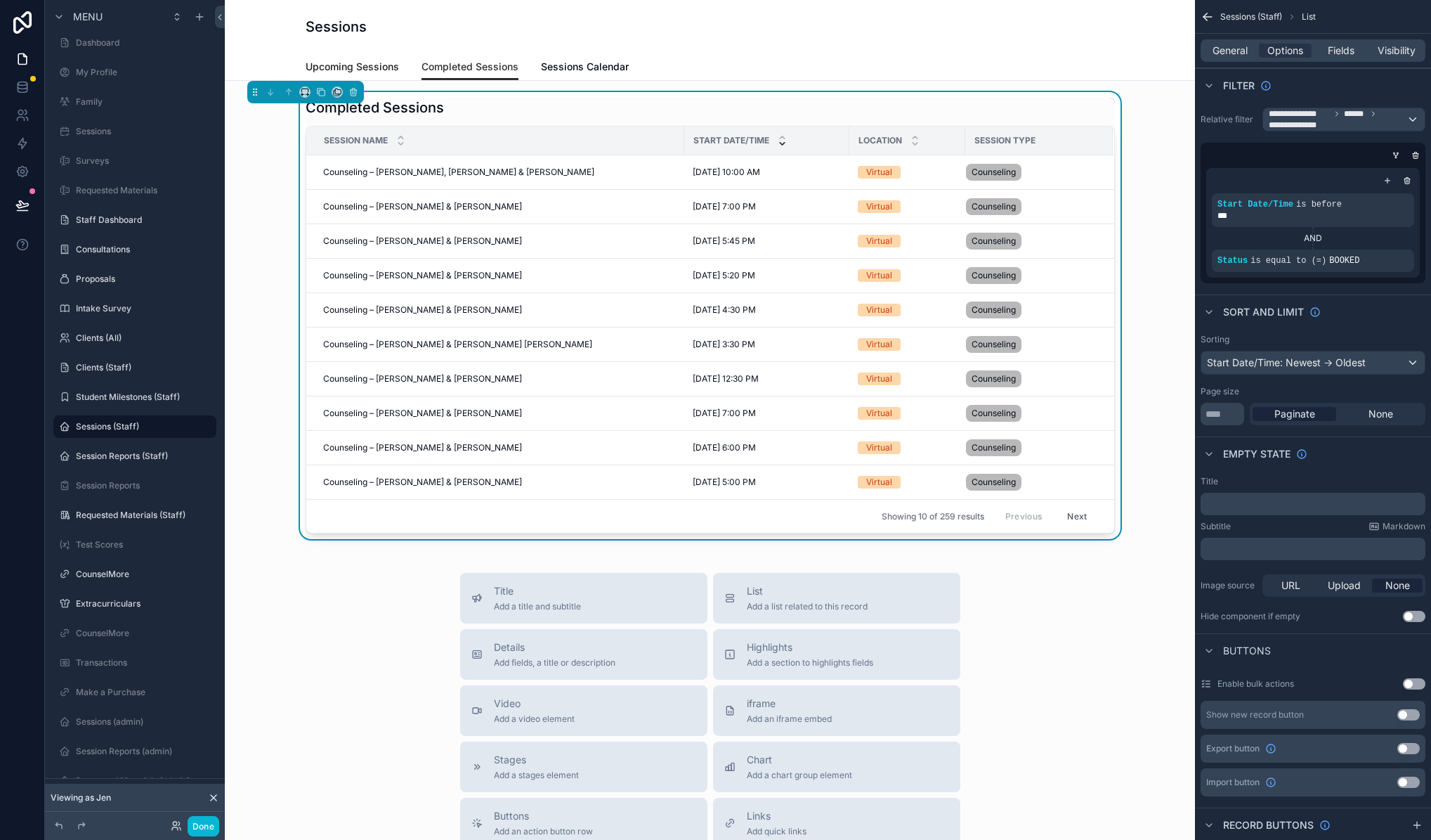
click at [326, 66] on span "Upcoming Sessions" at bounding box center [352, 67] width 93 height 14
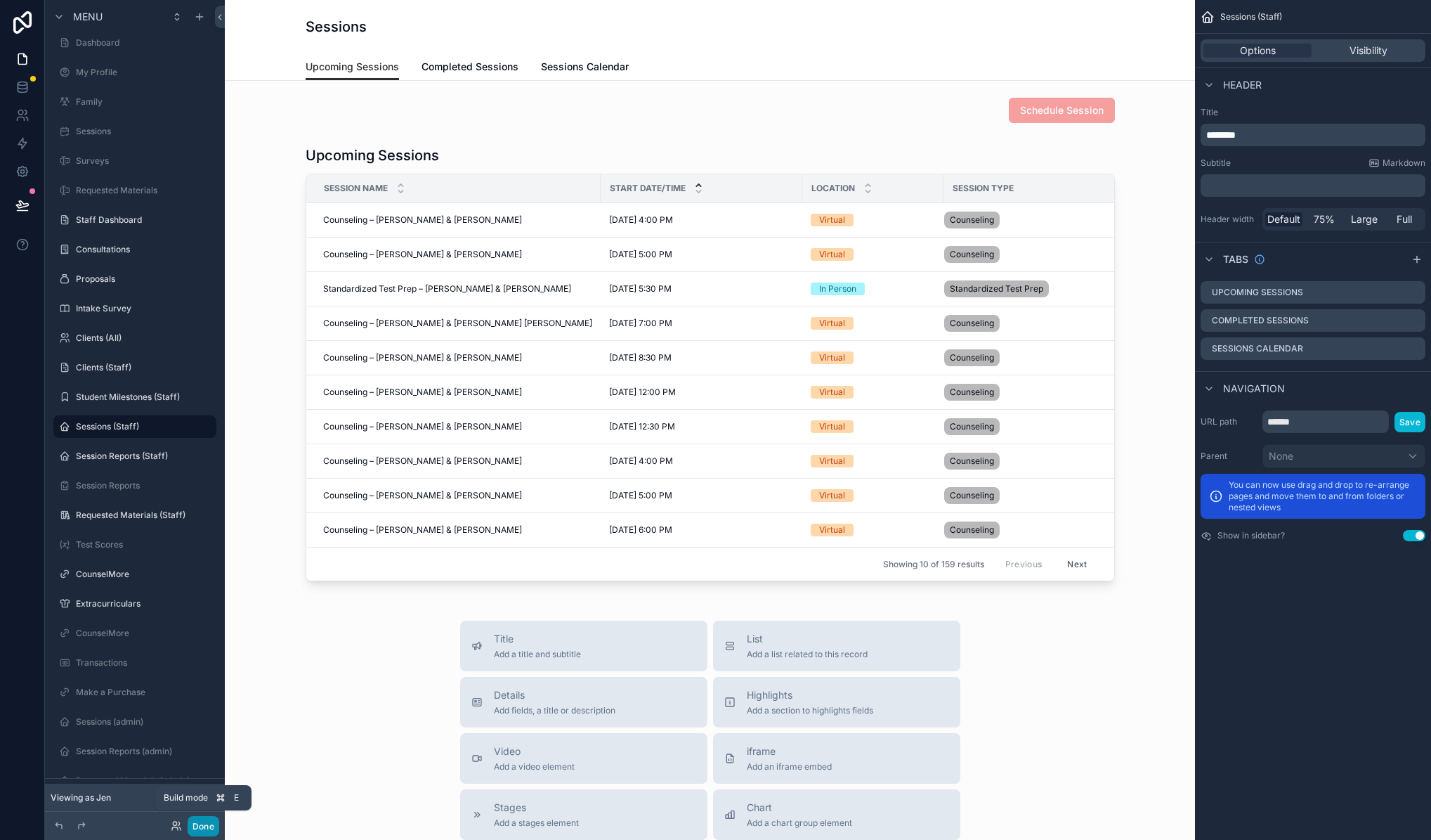
click at [215, 823] on button "Done" at bounding box center [203, 826] width 32 height 20
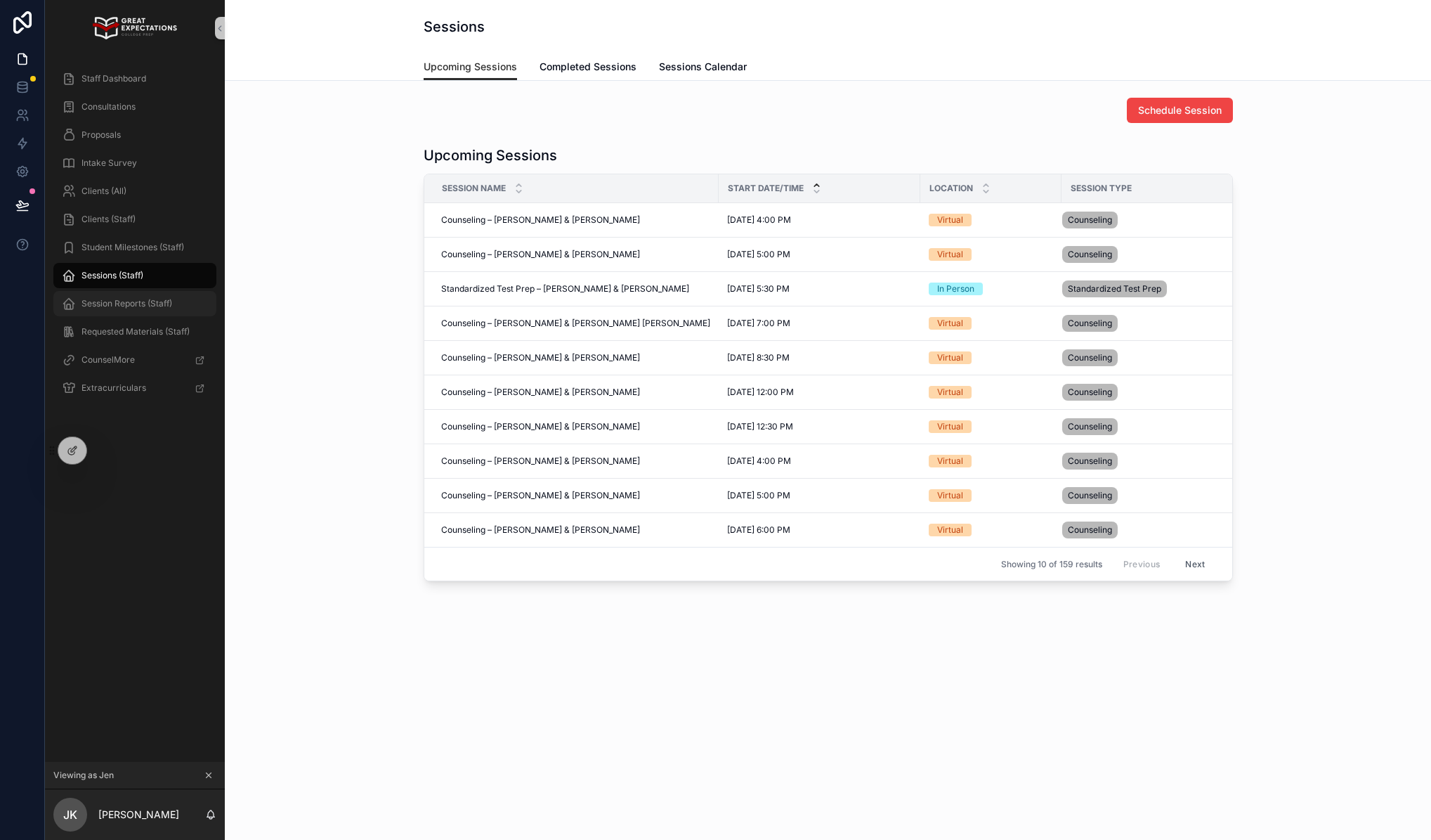
click at [140, 310] on div "Session Reports (Staff)" at bounding box center [135, 302] width 146 height 22
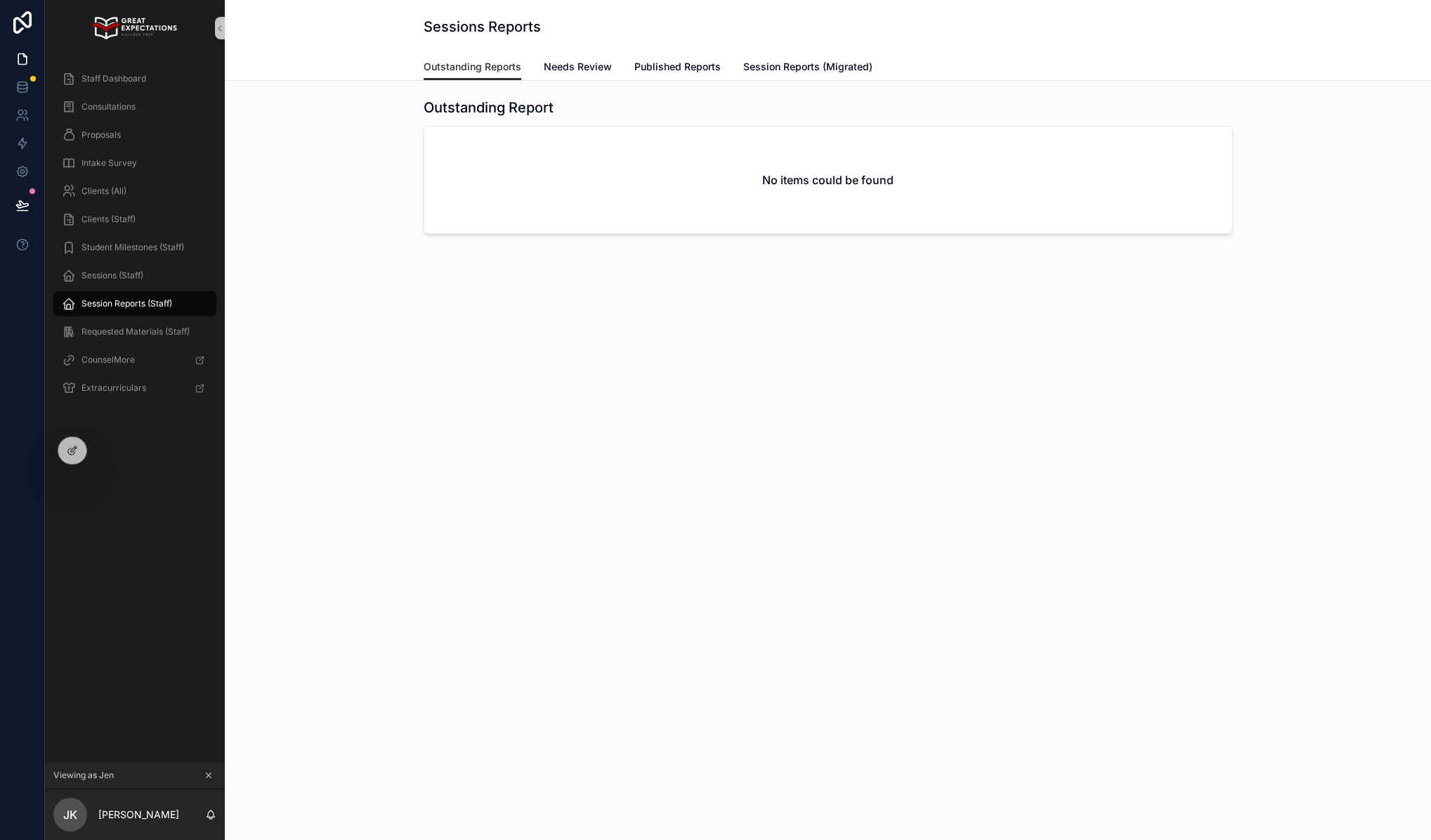
click at [535, 75] on div "Outstanding Reports Needs Review Published Reports Session Reports (Migrated)" at bounding box center [829, 67] width 809 height 27
click at [550, 69] on span "Needs Review" at bounding box center [578, 67] width 68 height 14
click at [649, 65] on span "Published Reports" at bounding box center [677, 67] width 86 height 14
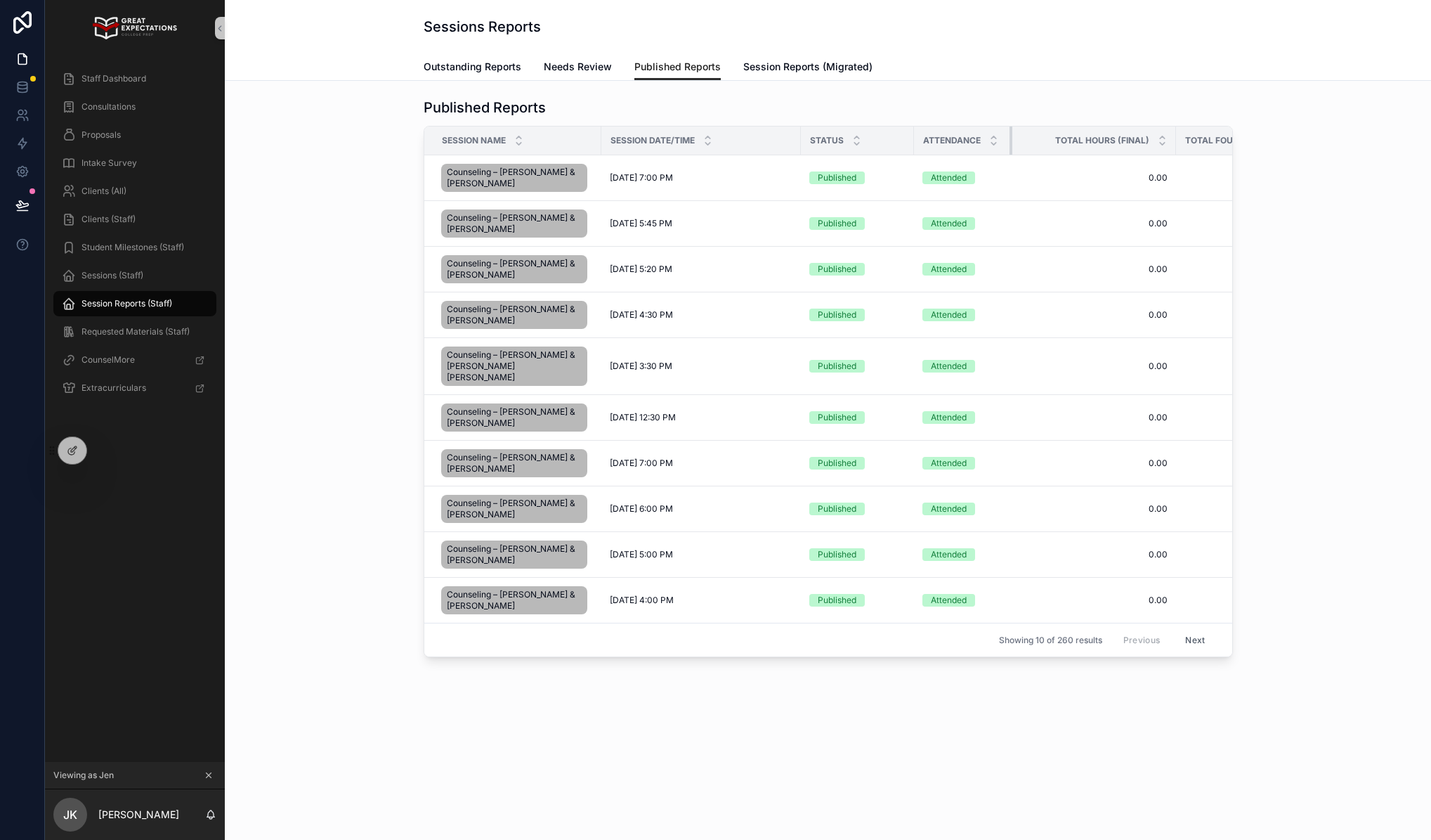
drag, startPoint x: 1065, startPoint y: 137, endPoint x: 1012, endPoint y: 138, distance: 53.0
click at [1011, 137] on tr "Session Name Session Date/Time Status Attendance Total Hours (Final) Total Foun…" at bounding box center [853, 141] width 859 height 28
click at [1177, 136] on div "Total Founder Hours (Final)" at bounding box center [1229, 140] width 104 height 27
drag, startPoint x: 1175, startPoint y: 136, endPoint x: 1139, endPoint y: 139, distance: 36.1
click at [1140, 139] on div "scrollable content" at bounding box center [1143, 141] width 5 height 28
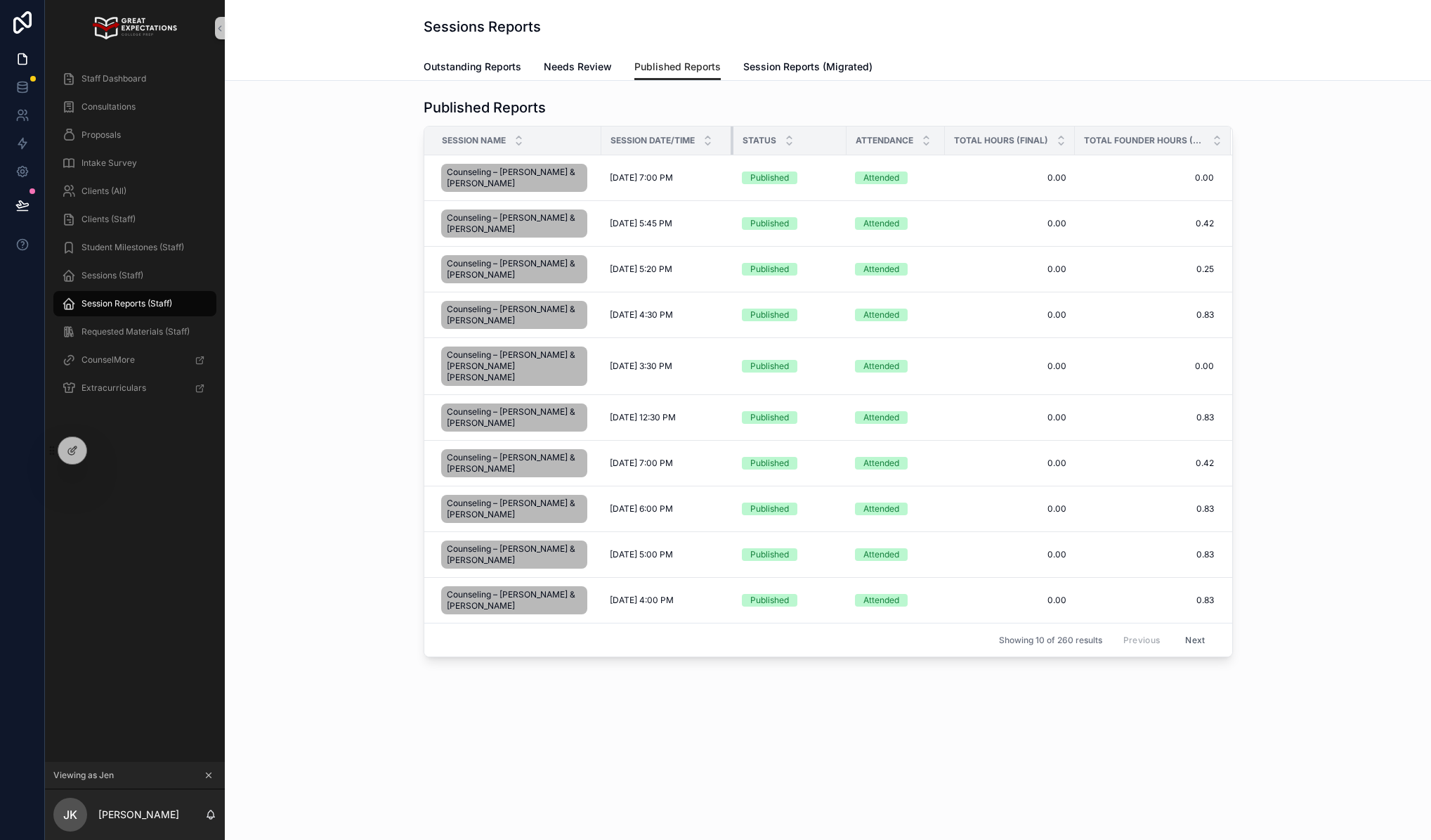
drag, startPoint x: 798, startPoint y: 137, endPoint x: 730, endPoint y: 144, distance: 68.4
click at [731, 144] on div "scrollable content" at bounding box center [734, 141] width 5 height 28
click at [847, 138] on div "Attendance" at bounding box center [895, 140] width 97 height 27
click at [846, 137] on th "Attendance" at bounding box center [895, 141] width 98 height 28
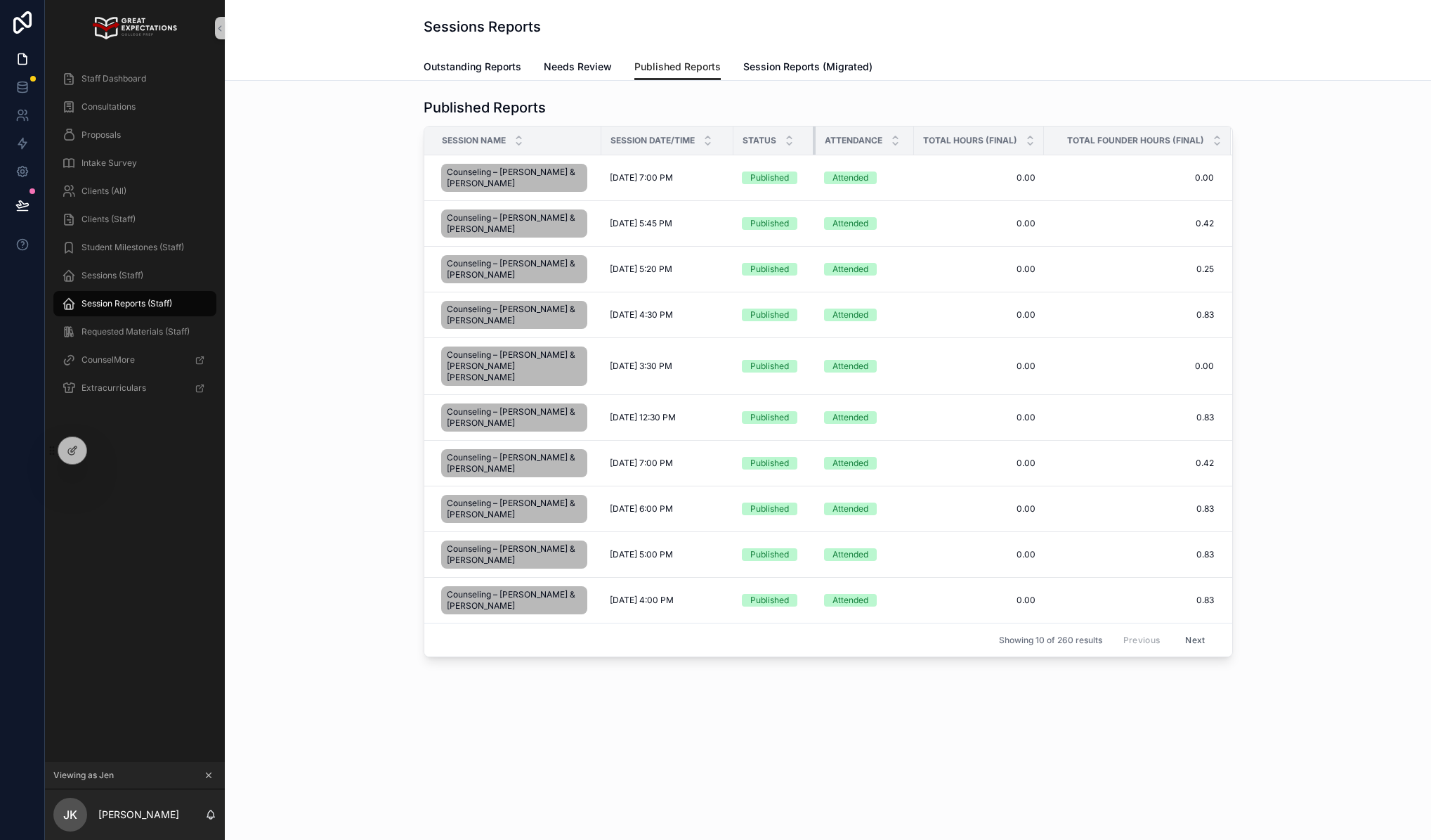
drag, startPoint x: 845, startPoint y: 137, endPoint x: 821, endPoint y: 140, distance: 24.2
click at [814, 140] on div "scrollable content" at bounding box center [815, 141] width 5 height 28
drag, startPoint x: 1042, startPoint y: 140, endPoint x: 1022, endPoint y: 141, distance: 20.0
click at [1022, 141] on th "Total Hours (Final)" at bounding box center [979, 141] width 130 height 28
drag, startPoint x: 1040, startPoint y: 136, endPoint x: 1057, endPoint y: 143, distance: 18.4
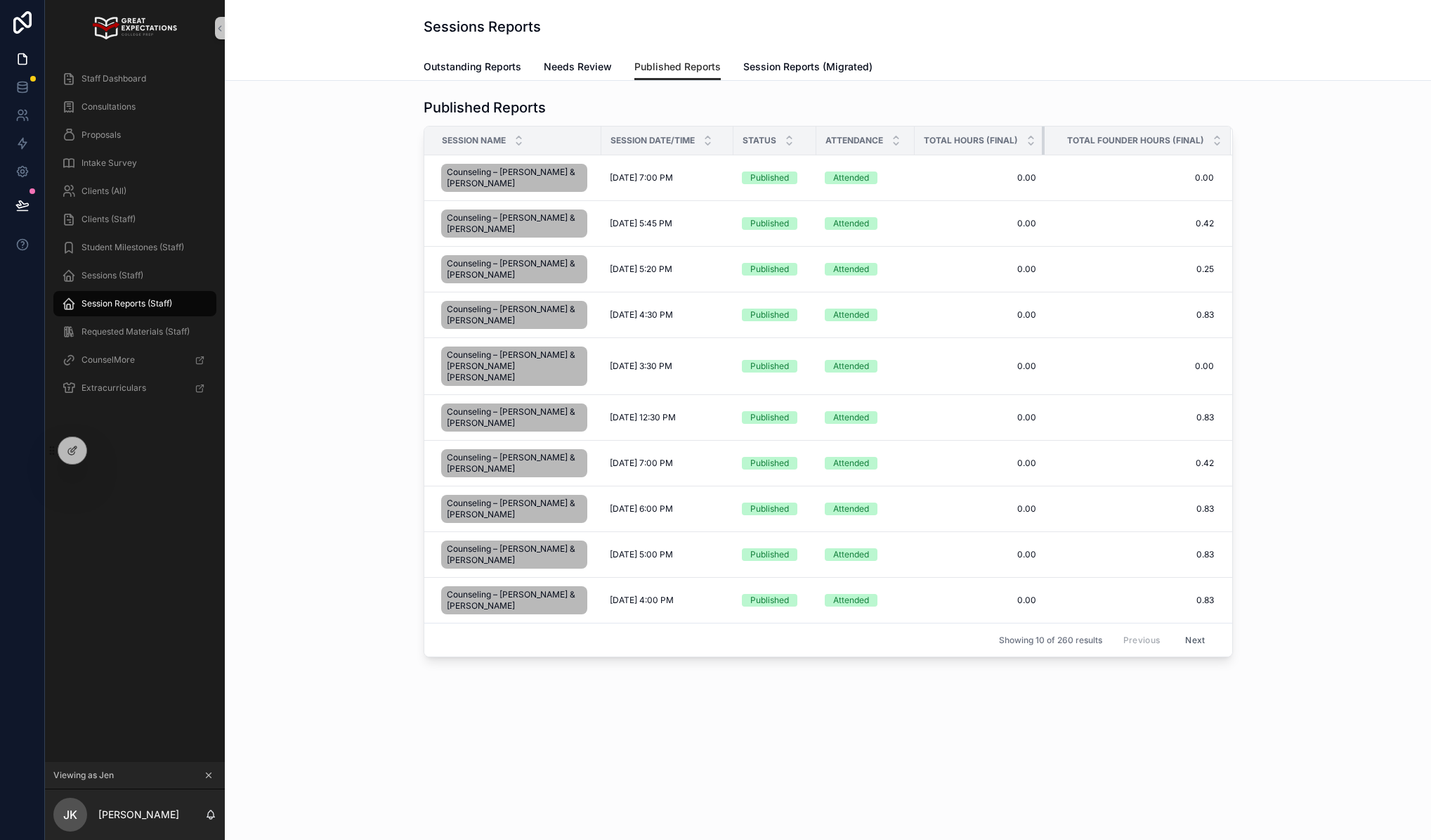
click at [1057, 143] on tr "Session Name Session Date/Time Status Attendance Total Hours (Final) Total Foun…" at bounding box center [828, 141] width 808 height 28
click at [1057, 142] on div "Total Founder Hours (Final)" at bounding box center [1138, 140] width 185 height 27
drag, startPoint x: 1042, startPoint y: 137, endPoint x: 1059, endPoint y: 138, distance: 17.0
click at [1059, 138] on tr "Session Name Session Date/Time Status Attendance Total Hours (Final) Total Foun…" at bounding box center [828, 141] width 808 height 28
click at [60, 448] on div at bounding box center [73, 451] width 28 height 27
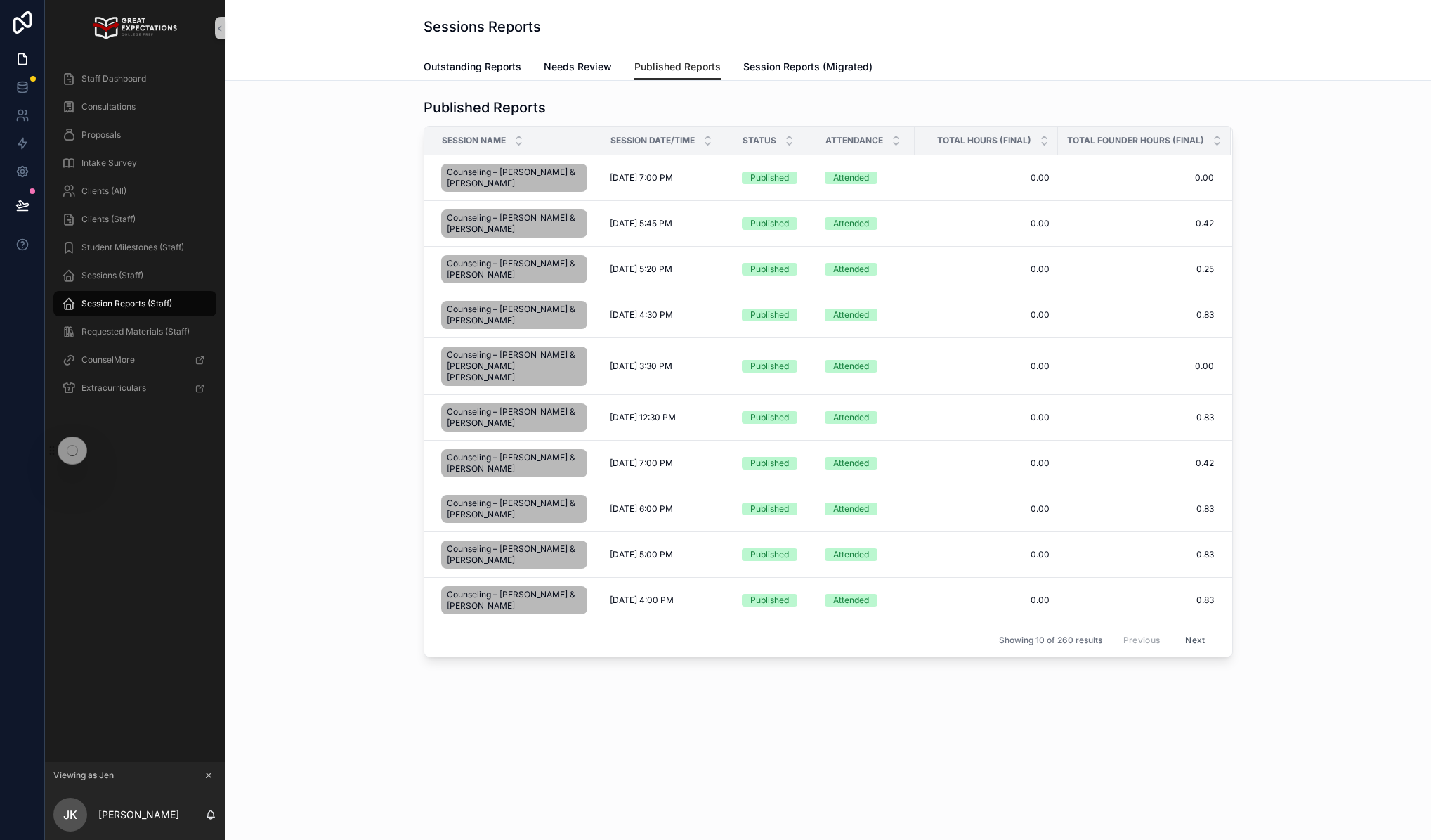
click at [556, 143] on div "Session Name" at bounding box center [513, 140] width 176 height 27
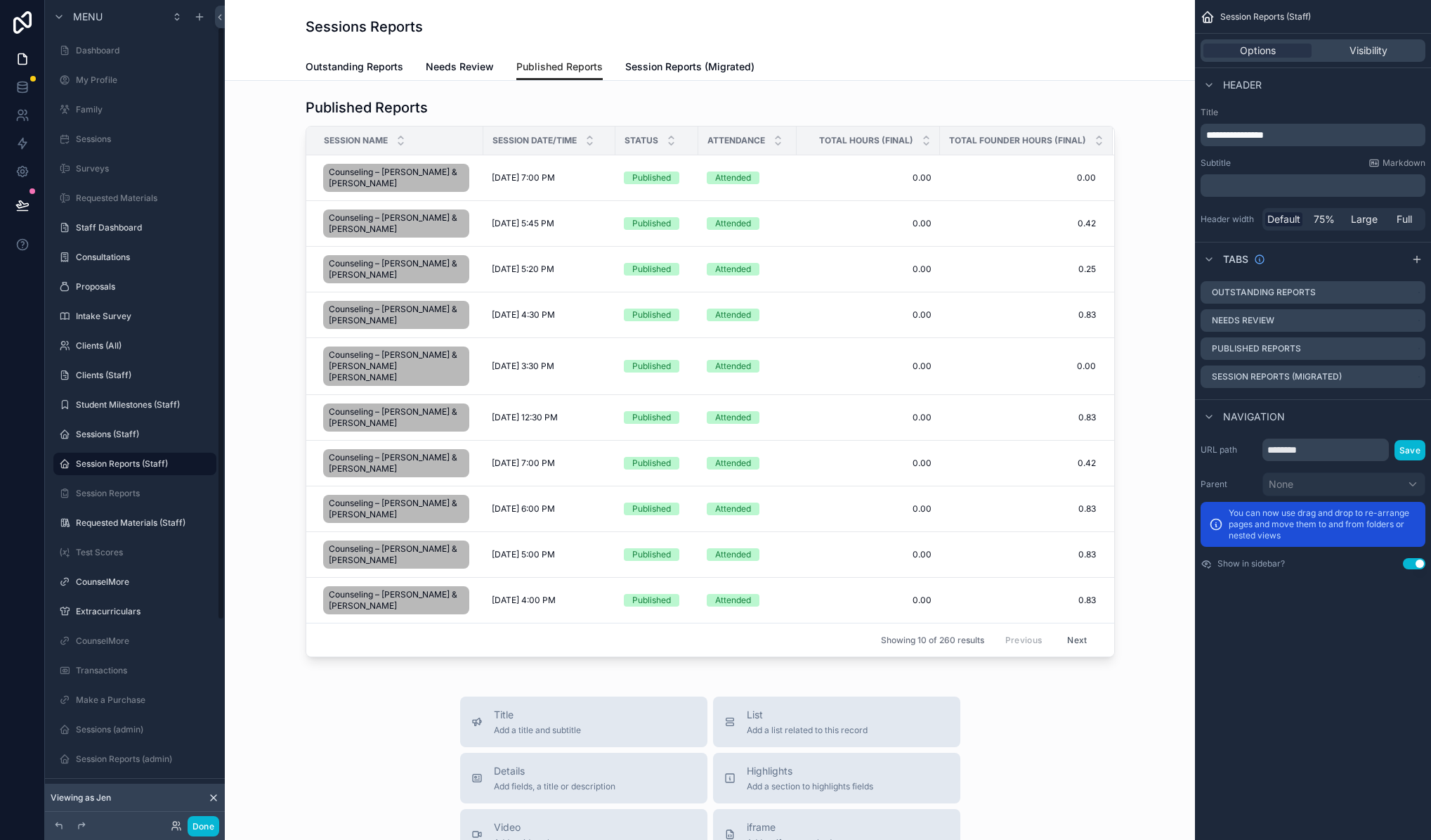
scroll to position [37, 0]
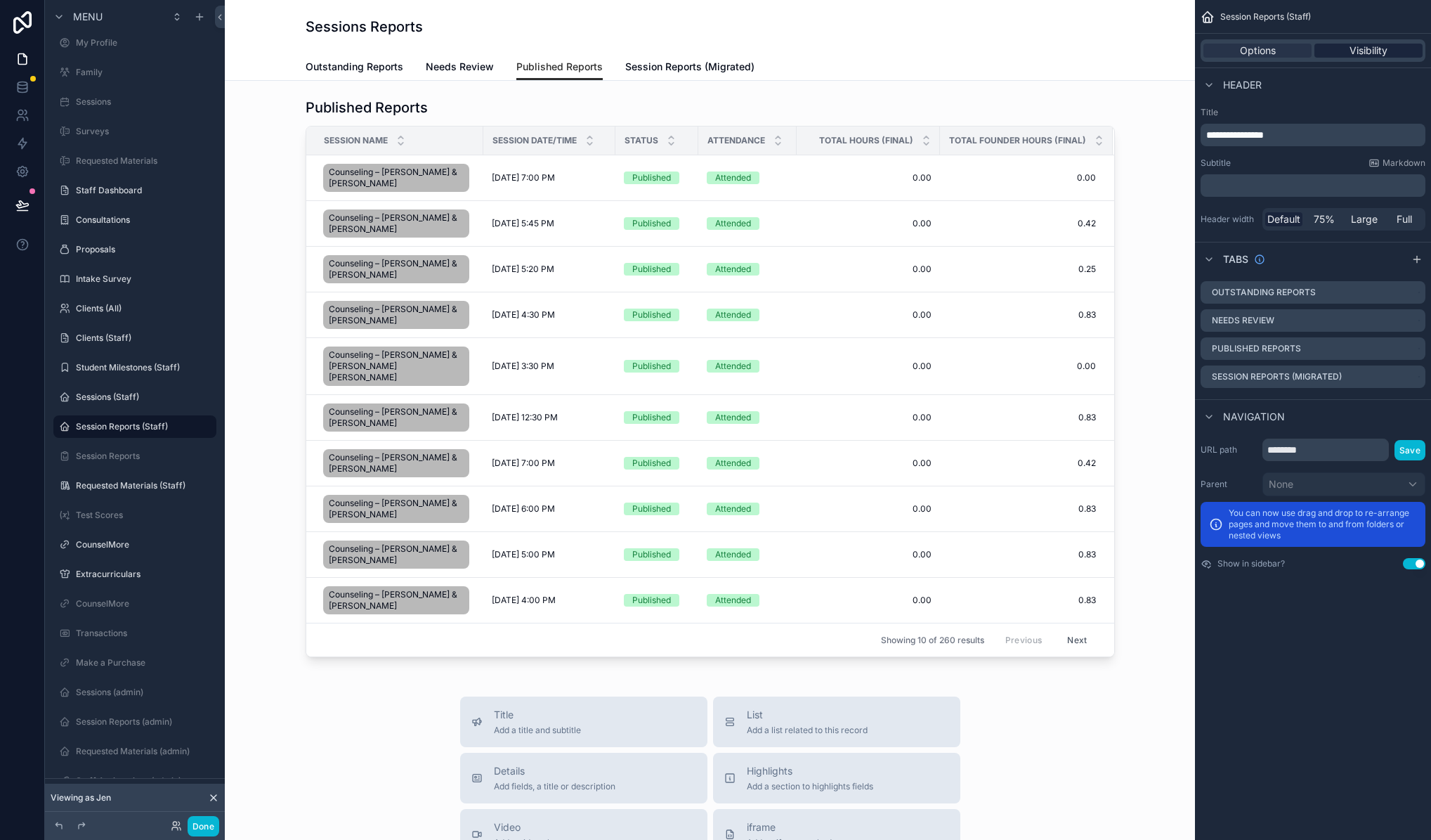
click at [1367, 54] on span "Visibility" at bounding box center [1369, 51] width 38 height 14
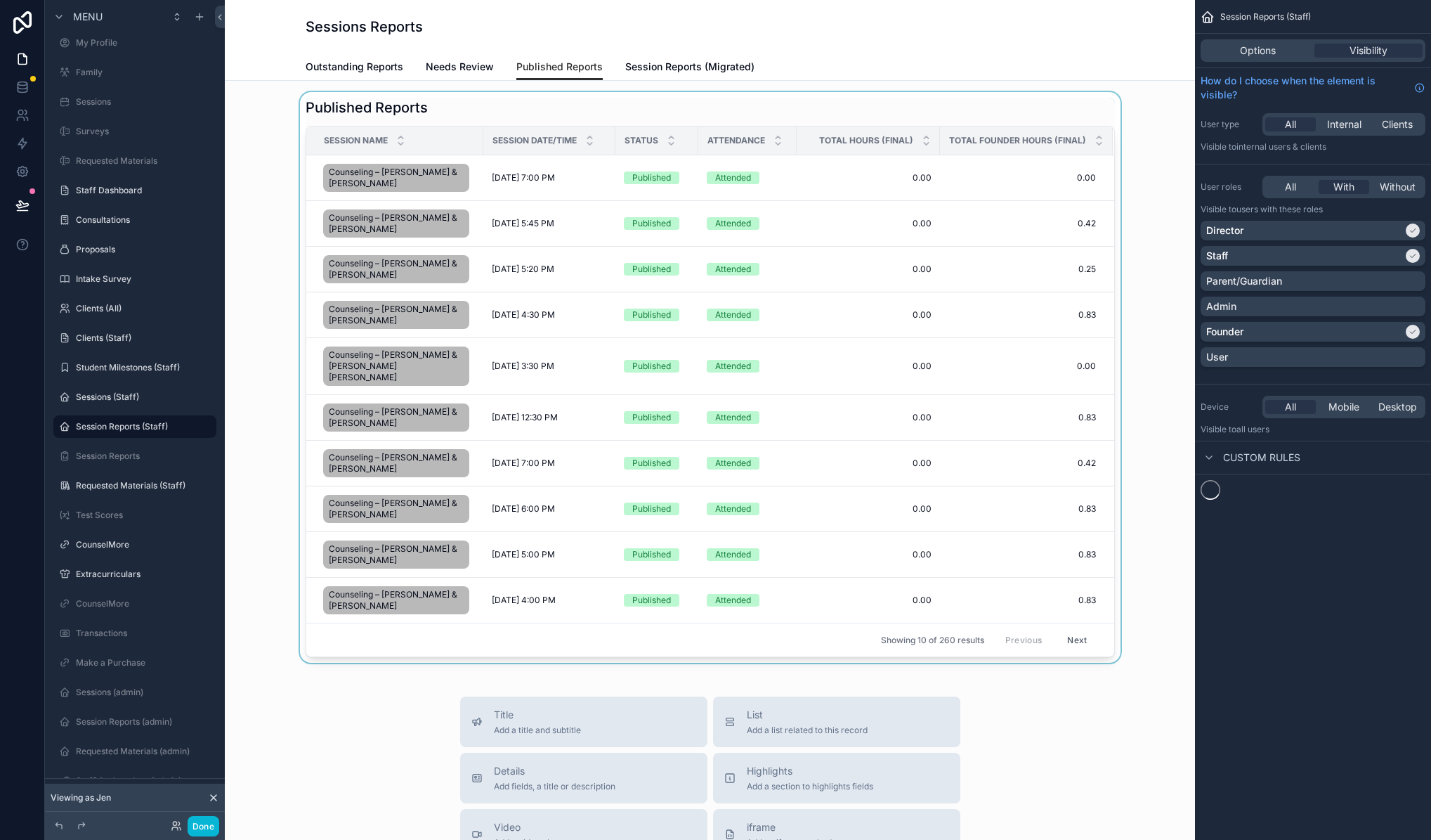
click at [908, 114] on div "scrollable content" at bounding box center [710, 377] width 947 height 570
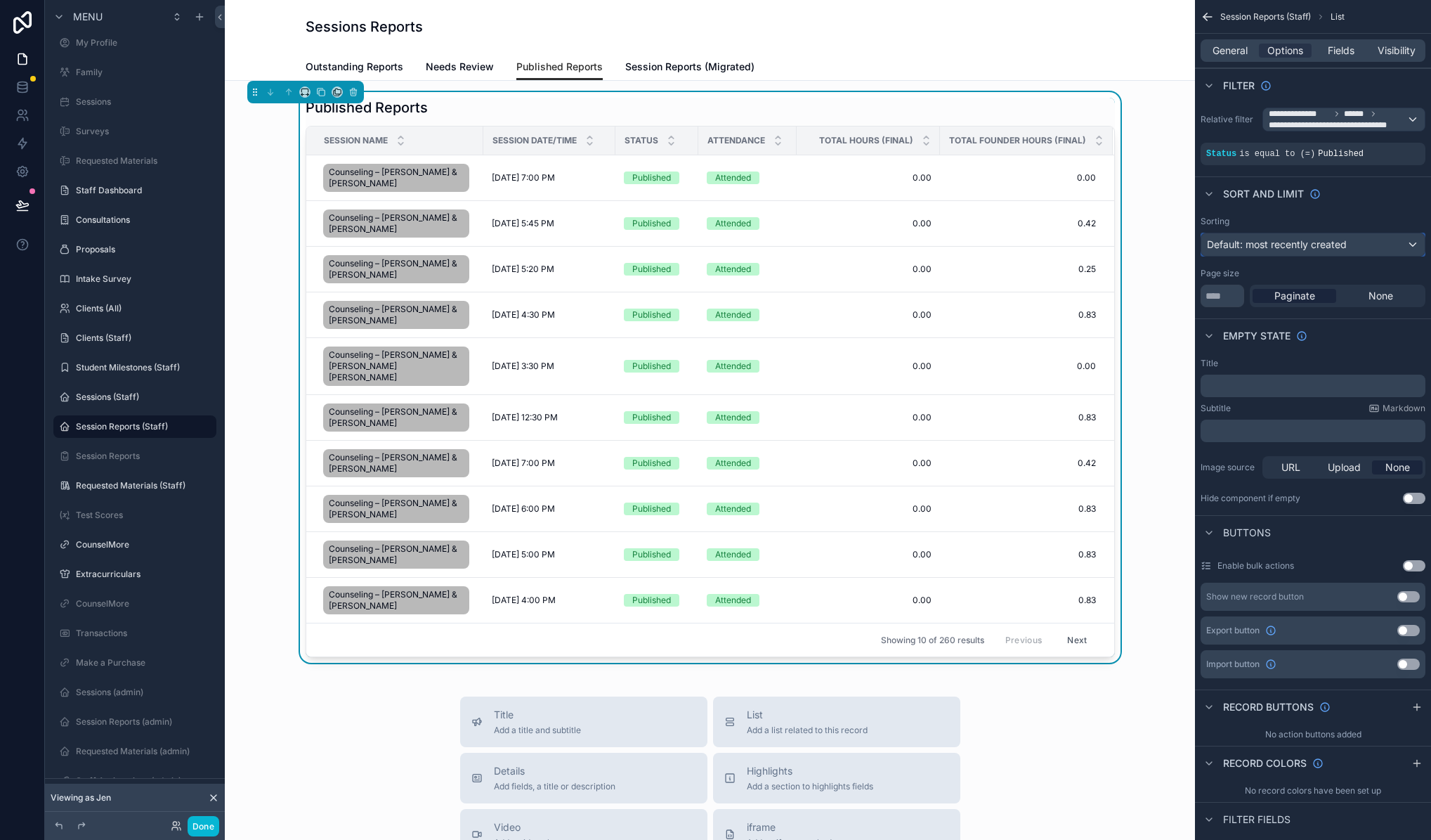
click at [1405, 245] on div "Default: most recently created" at bounding box center [1313, 244] width 224 height 22
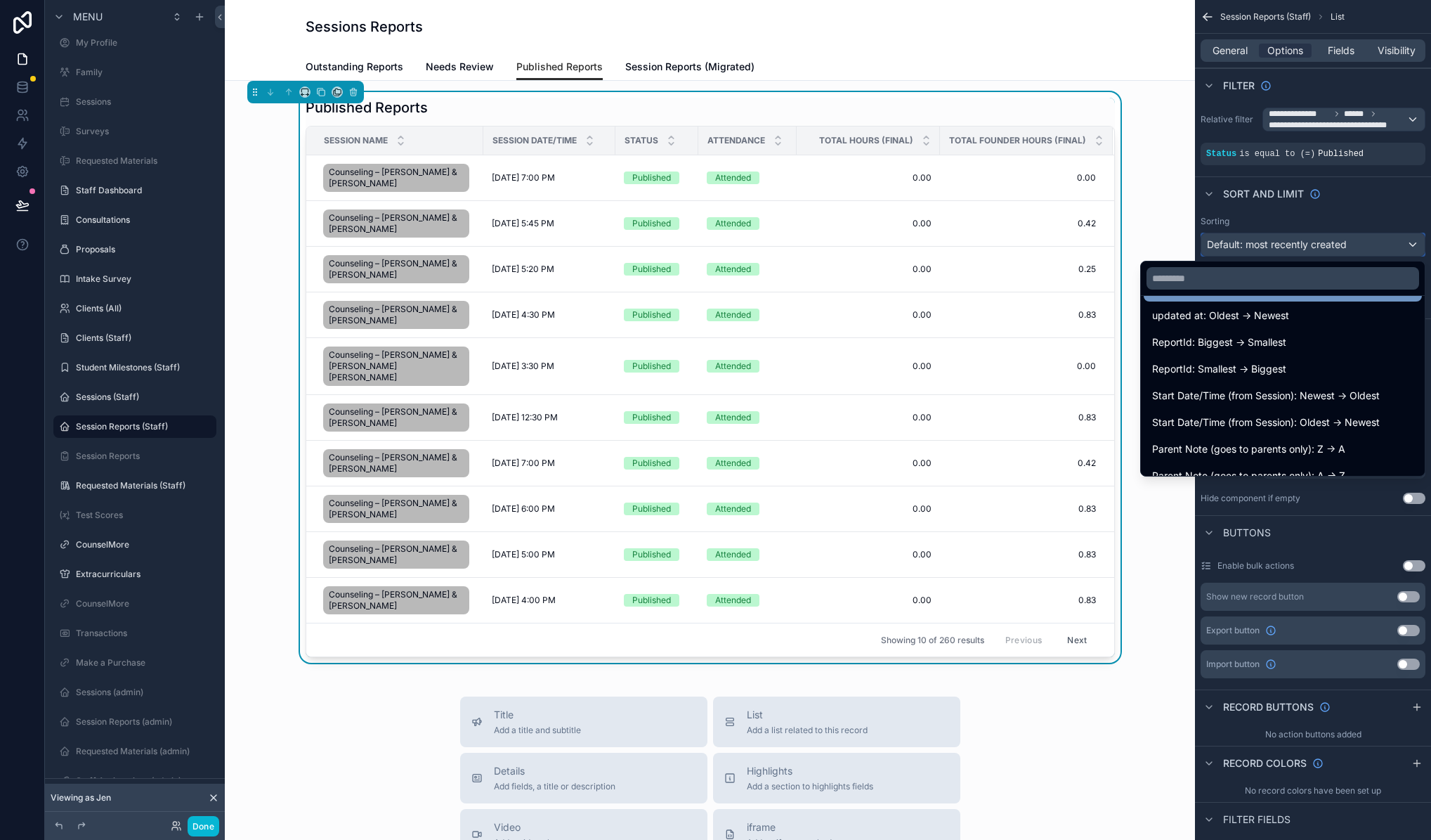
scroll to position [116, 0]
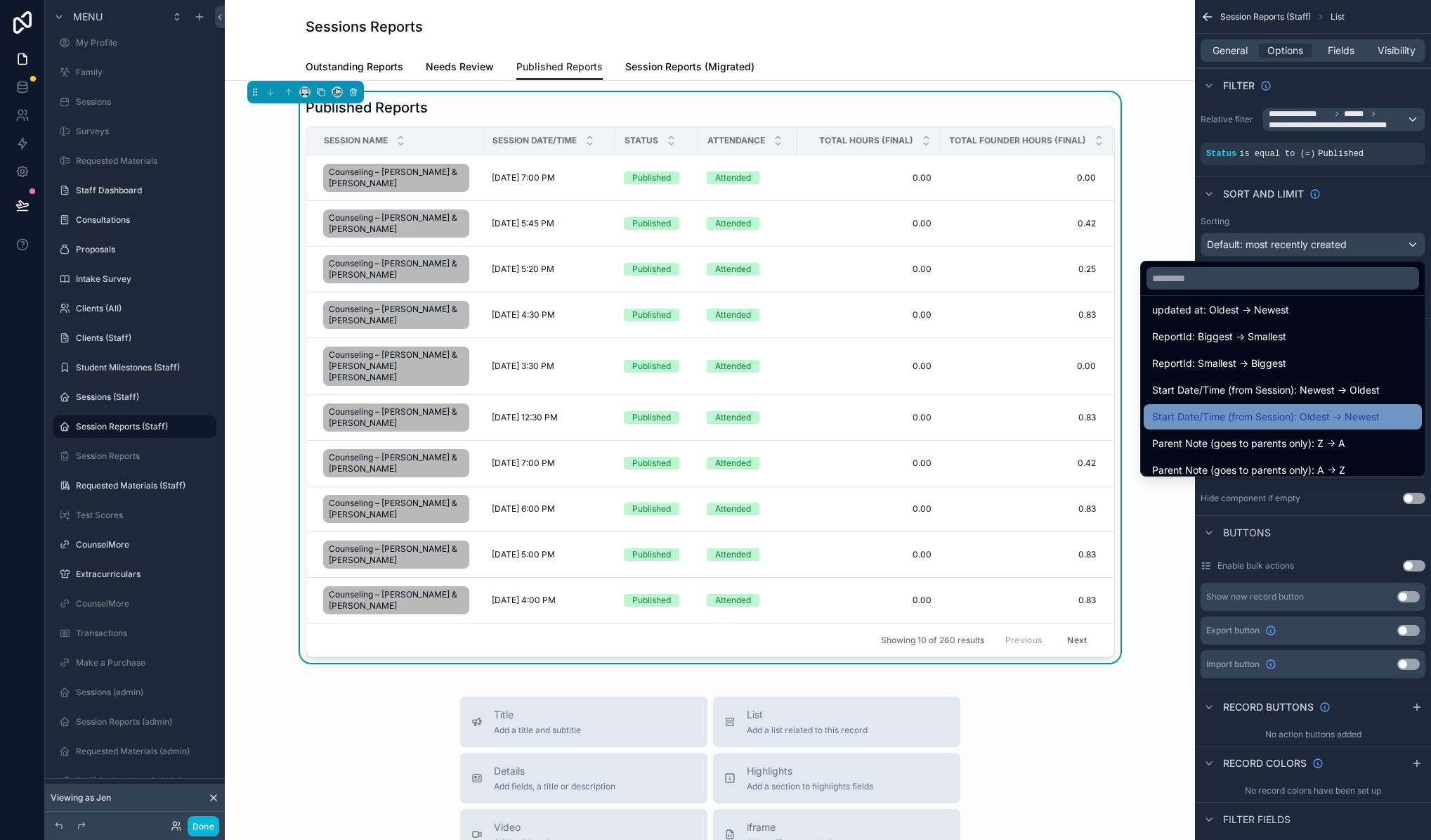
click at [1289, 411] on span "Start Date/Time (from Session): Oldest -> Newest" at bounding box center [1266, 416] width 228 height 17
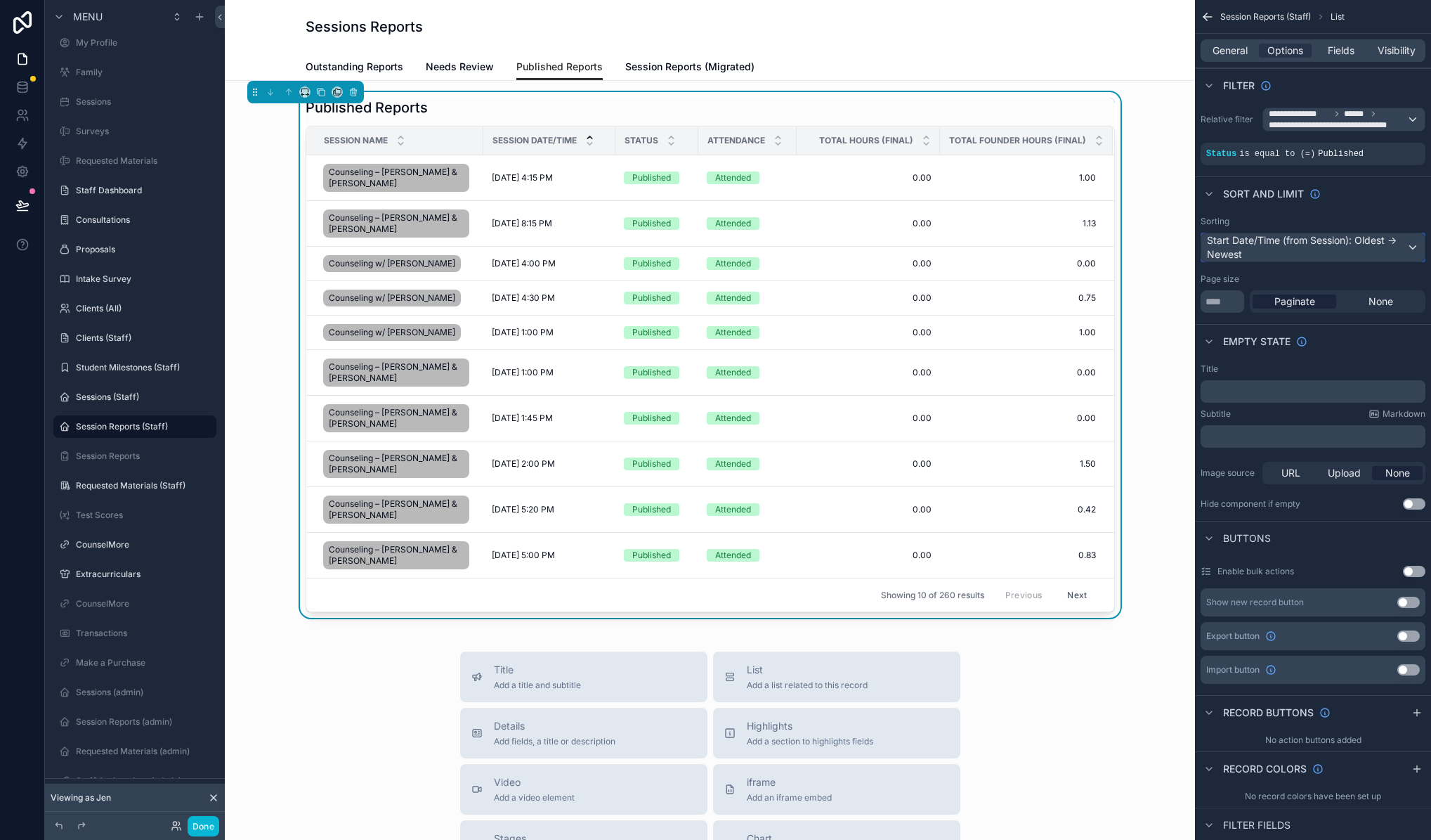
click at [1375, 242] on div "Start Date/Time (from Session): Oldest -> Newest" at bounding box center [1313, 247] width 224 height 28
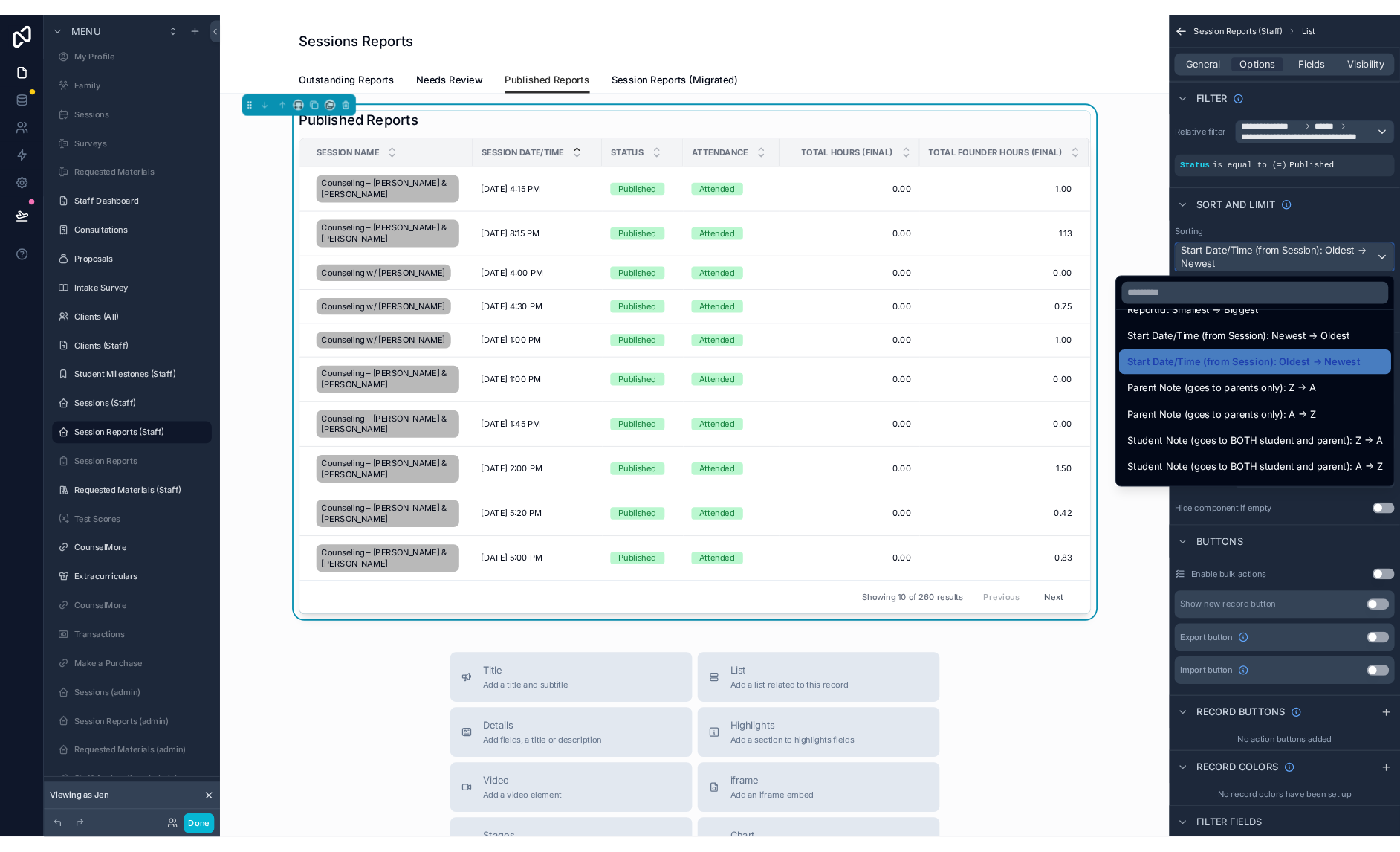
scroll to position [195, 0]
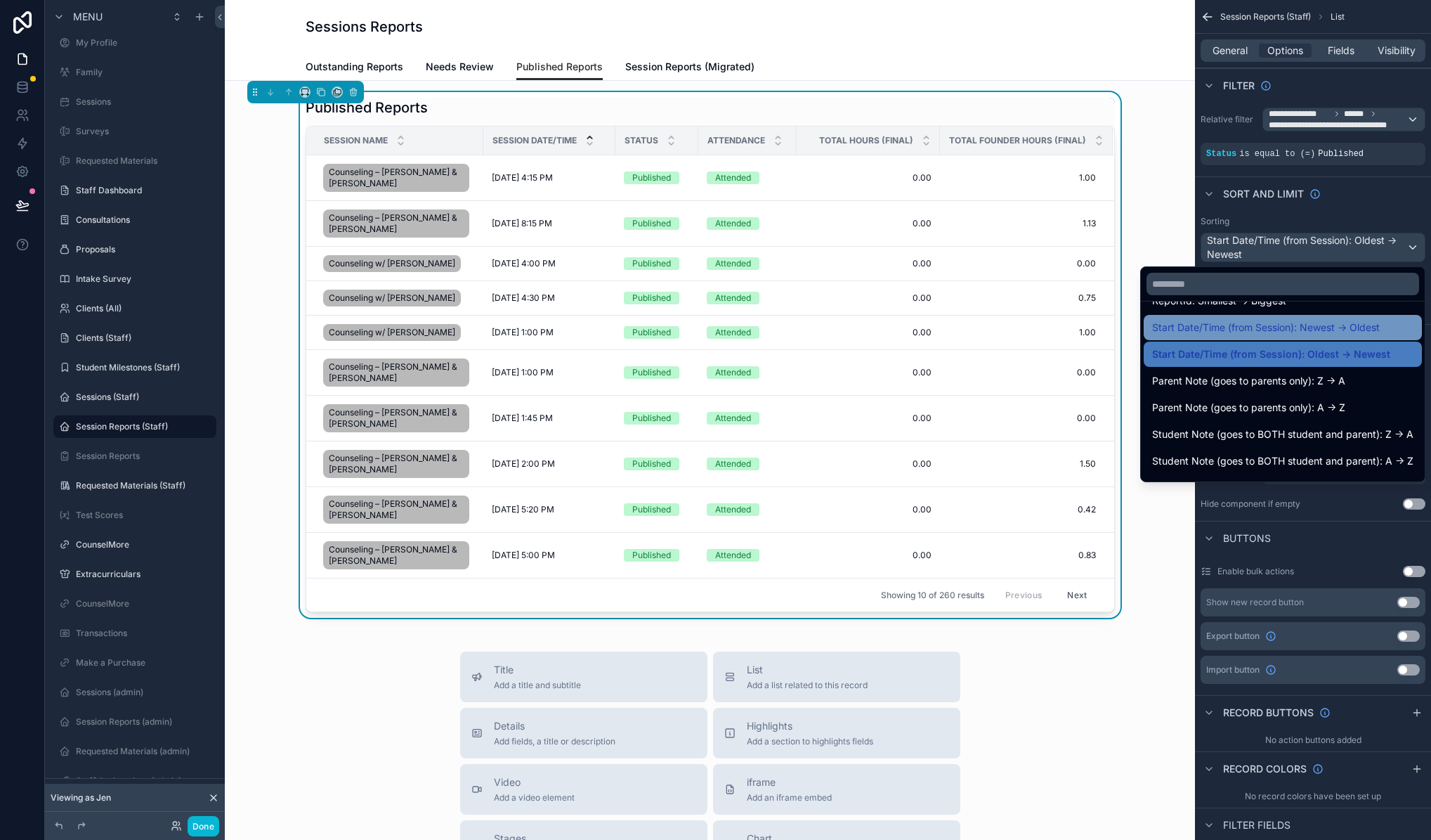
click at [1295, 321] on span "Start Date/Time (from Session): Newest -> Oldest" at bounding box center [1266, 327] width 228 height 17
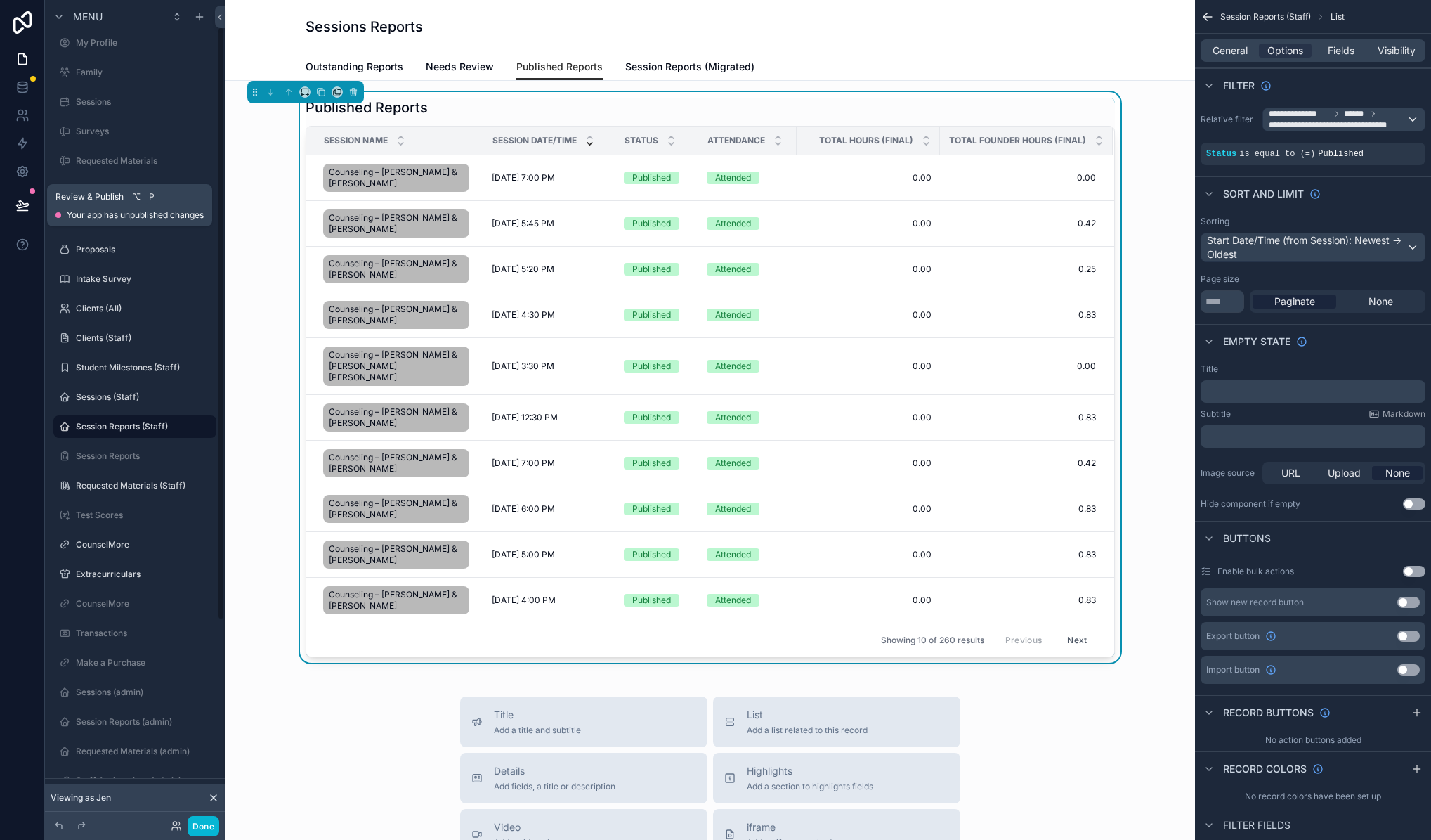
click at [18, 200] on icon at bounding box center [22, 205] width 14 height 14
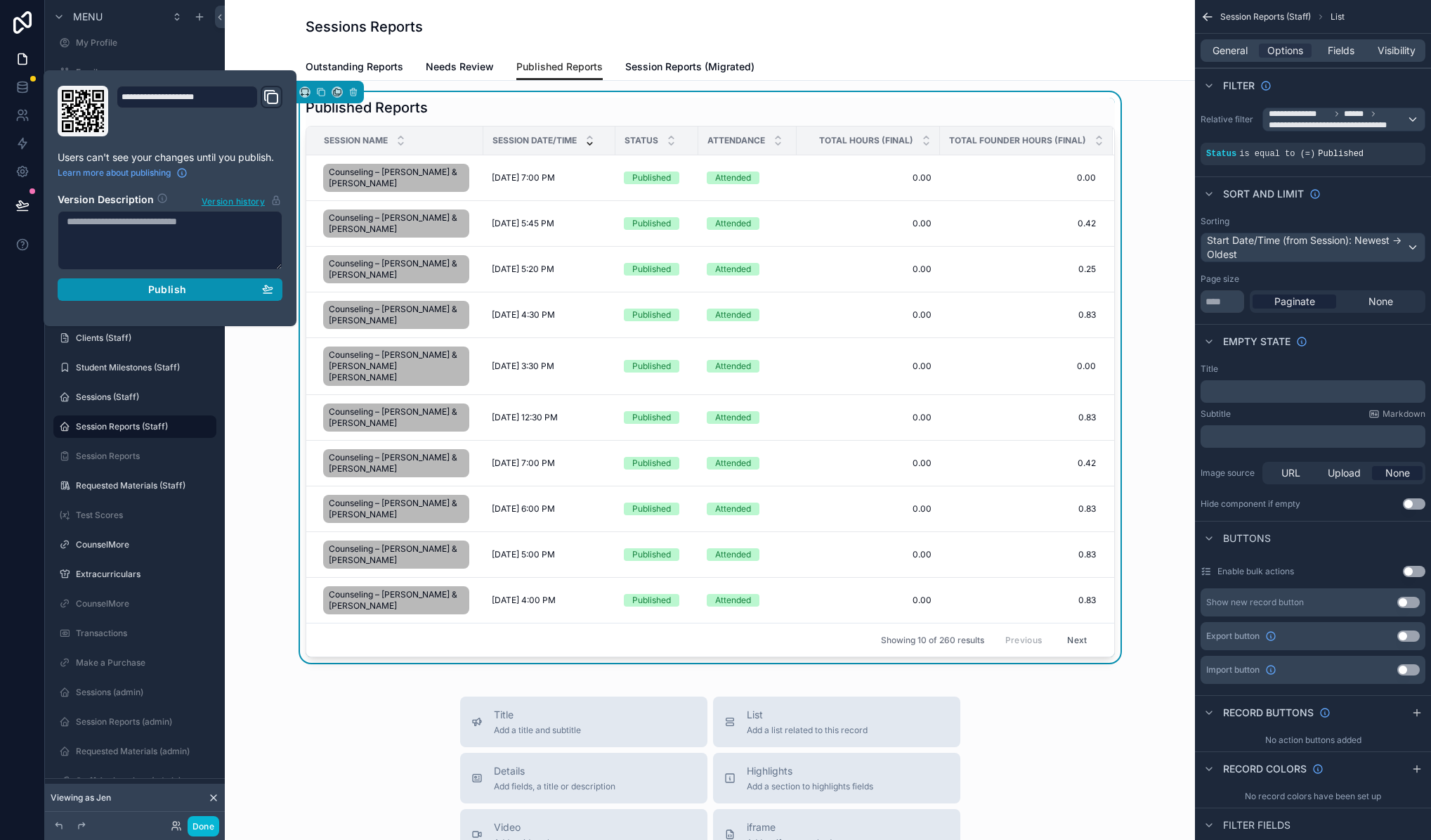
click at [117, 291] on div "Publish" at bounding box center [169, 289] width 207 height 12
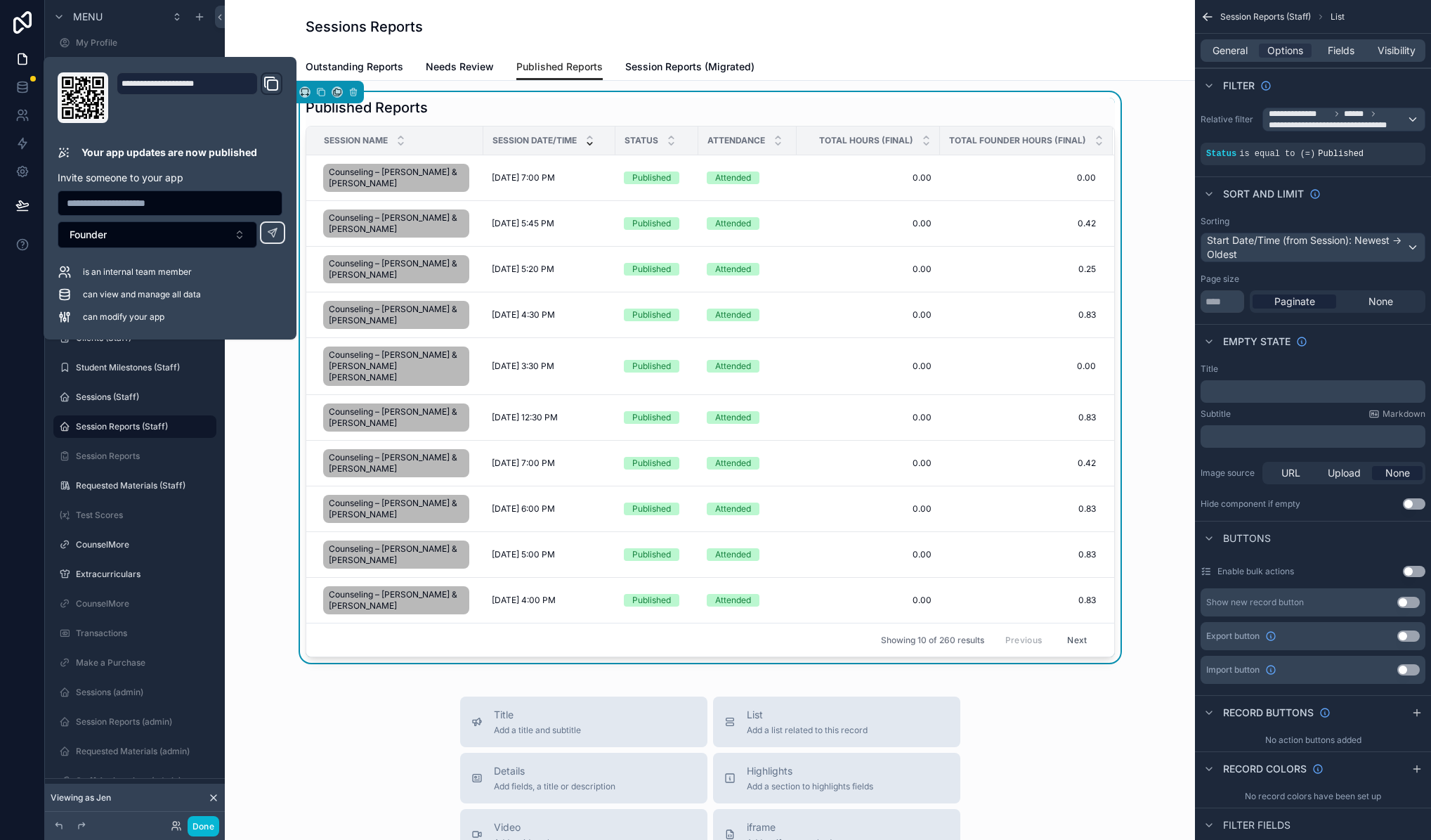
click at [772, 59] on div "Outstanding Reports Needs Review Published Reports Session Reports (Migrated)" at bounding box center [711, 67] width 809 height 27
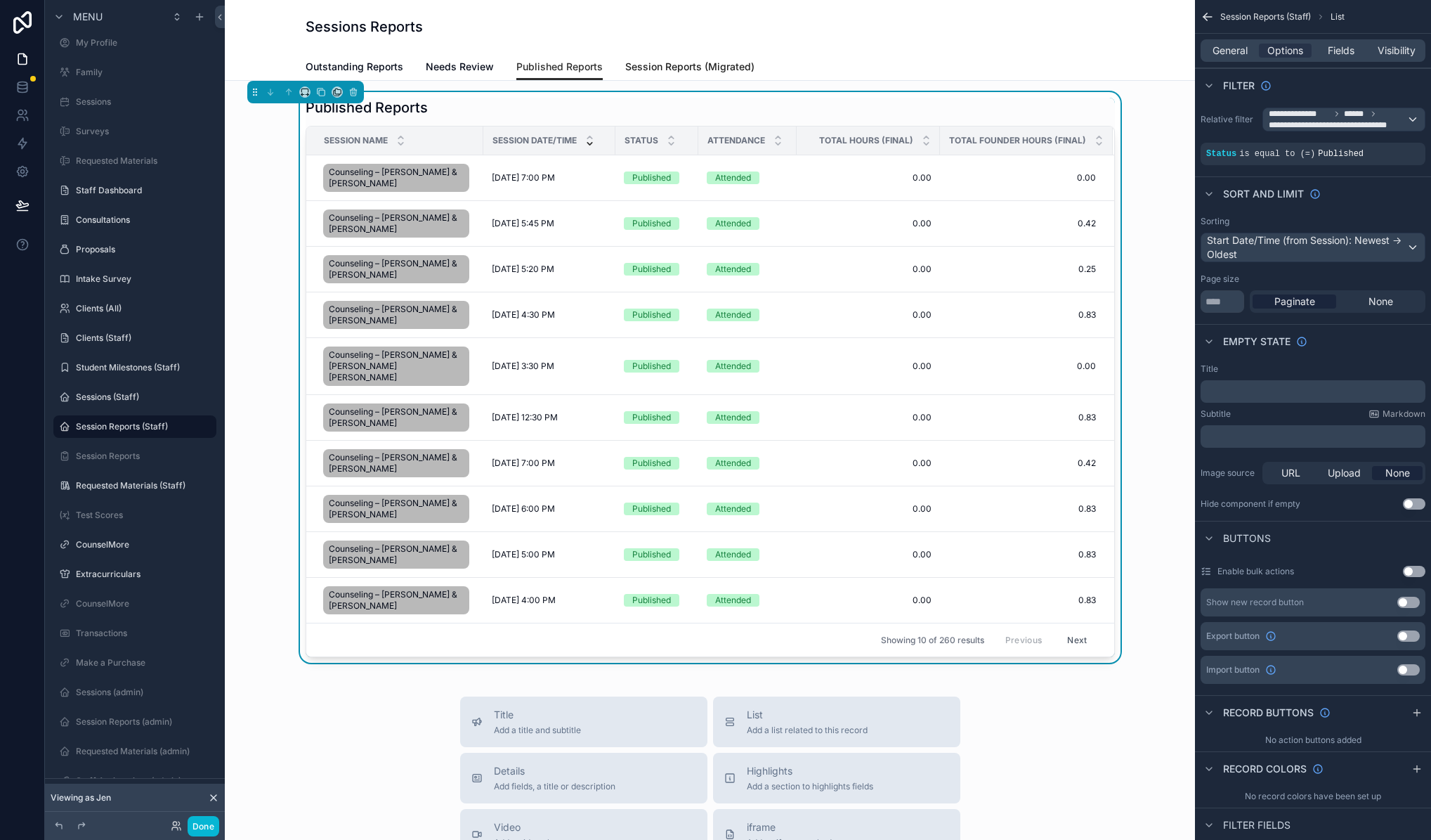
click at [729, 63] on span "Session Reports (Migrated)" at bounding box center [690, 67] width 130 height 14
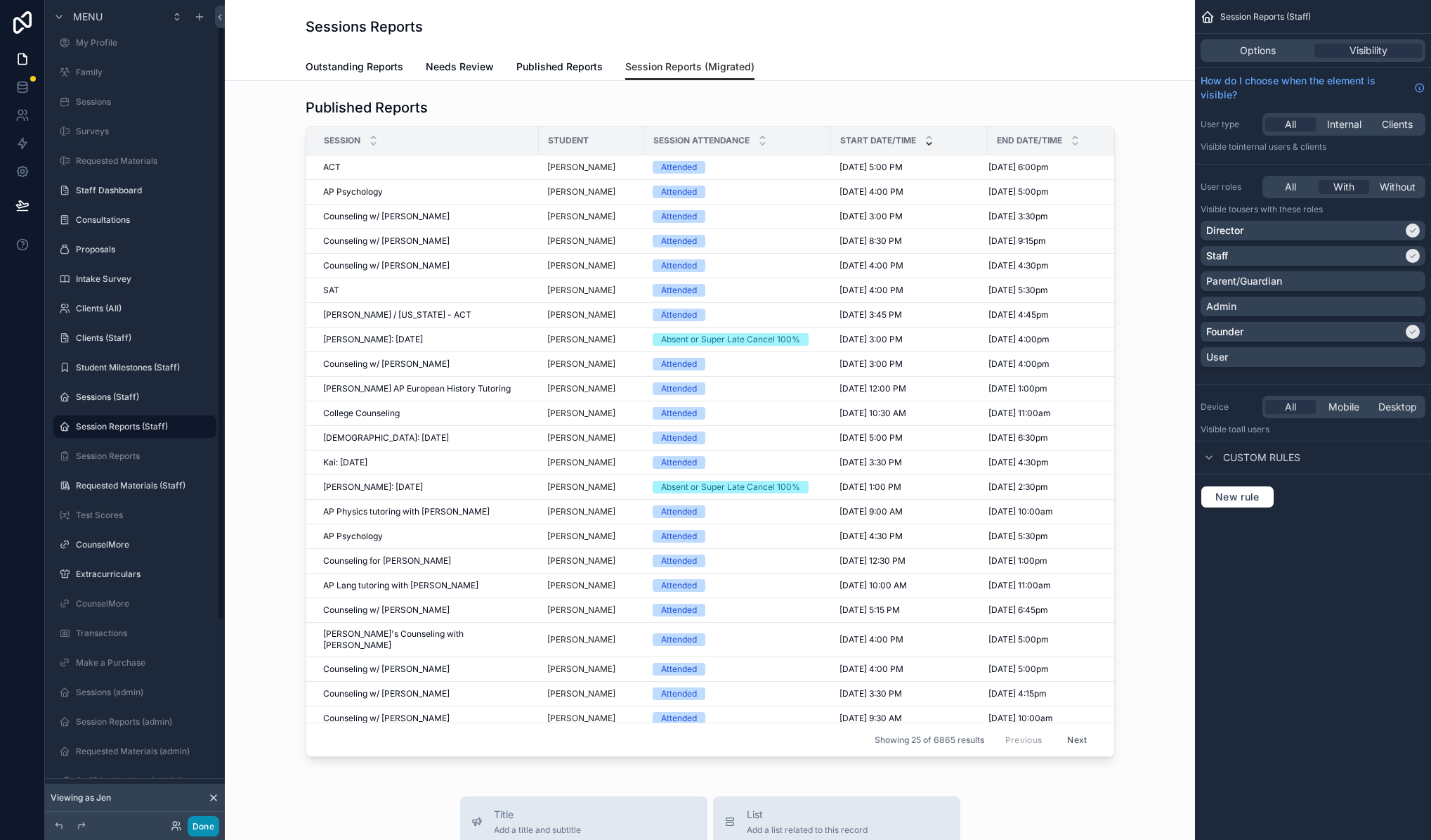
click at [209, 818] on button "Done" at bounding box center [203, 826] width 32 height 20
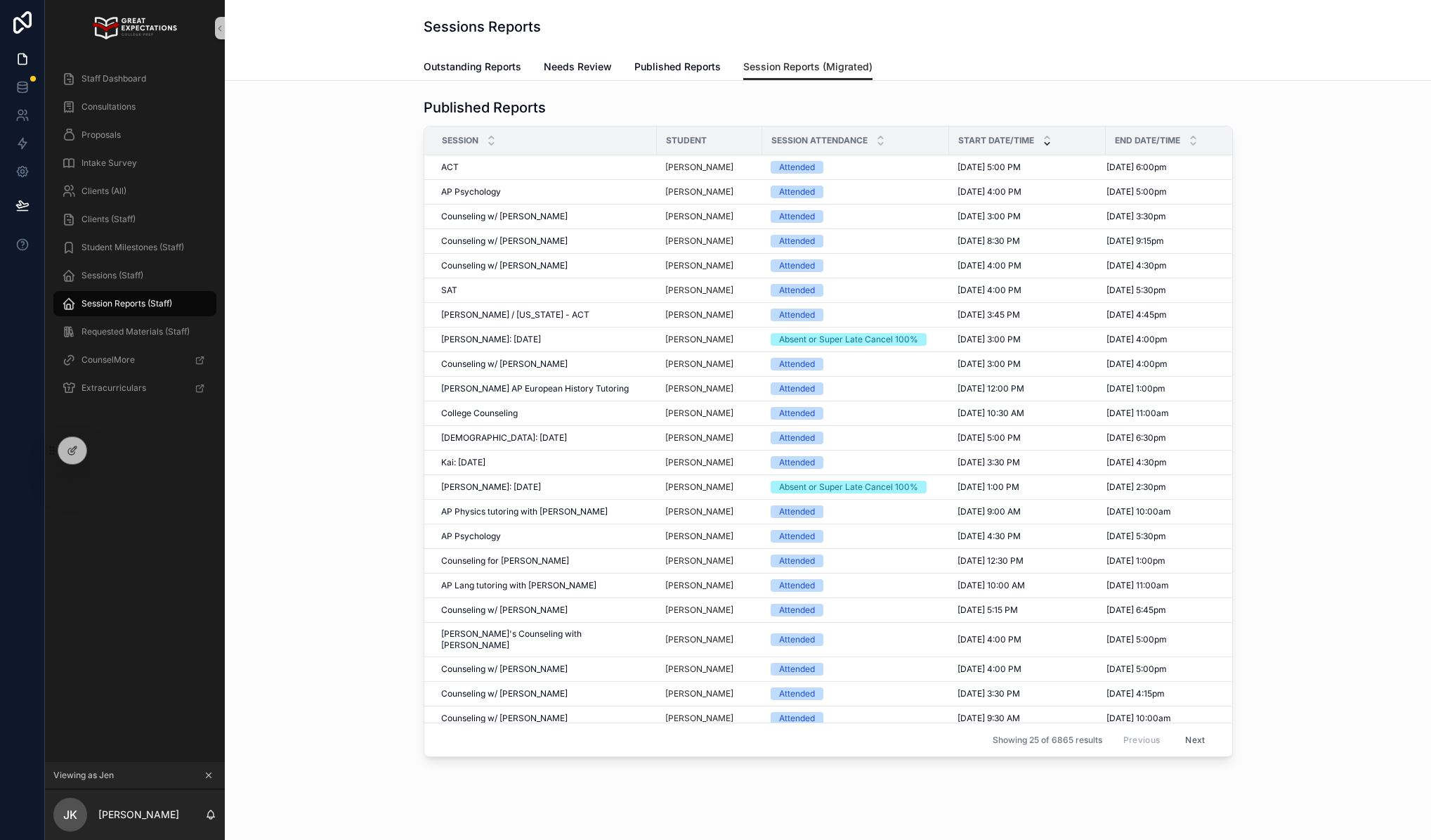
click at [122, 288] on div "Sessions (Staff)" at bounding box center [135, 276] width 180 height 28
click at [122, 280] on span "Sessions (Staff)" at bounding box center [113, 275] width 62 height 12
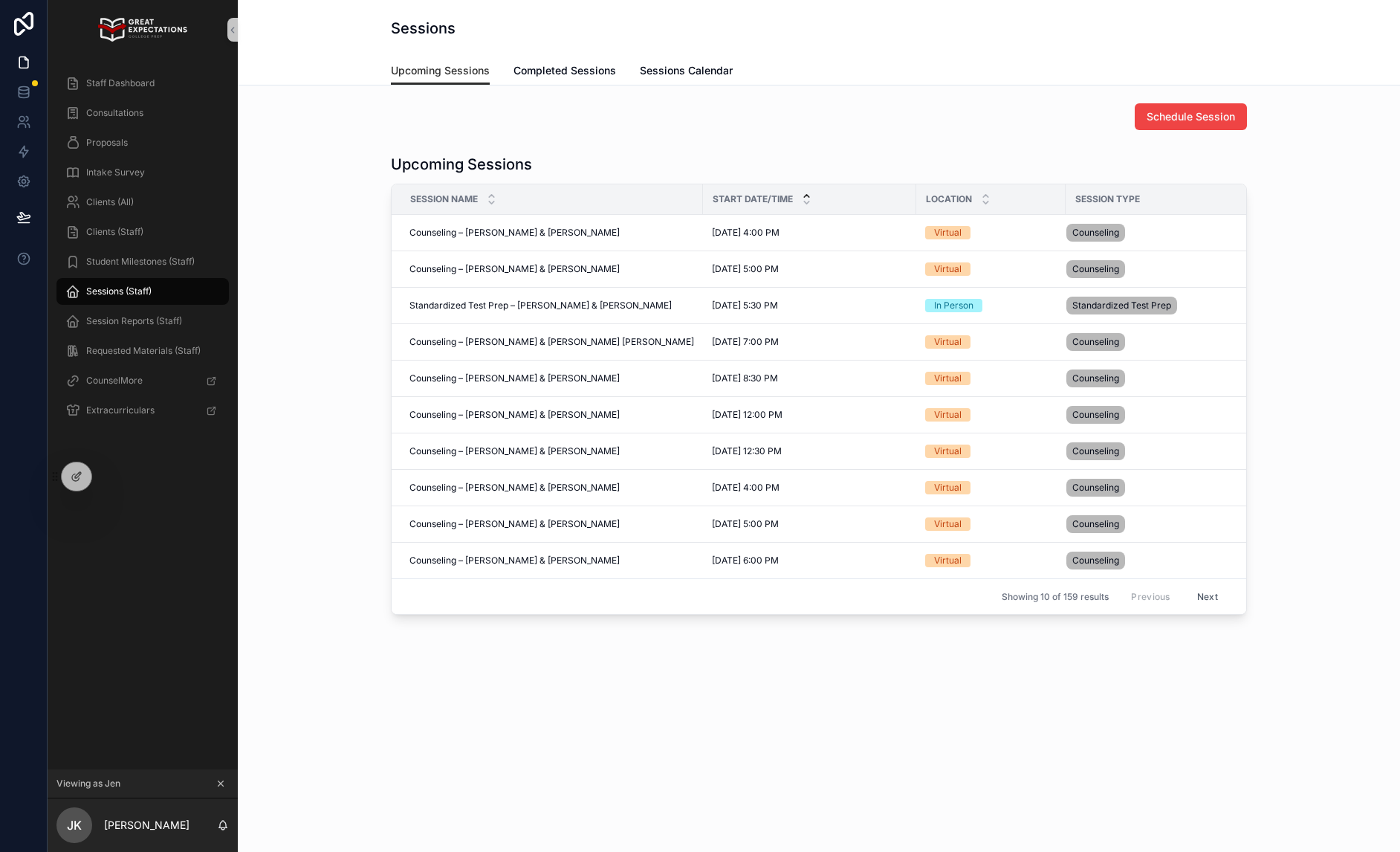
click at [539, 771] on div "Sessions Upcoming Sessions Upcoming Sessions Completed Sessions Sessions Calend…" at bounding box center [818, 426] width 1163 height 852
